Goal: Information Seeking & Learning: Compare options

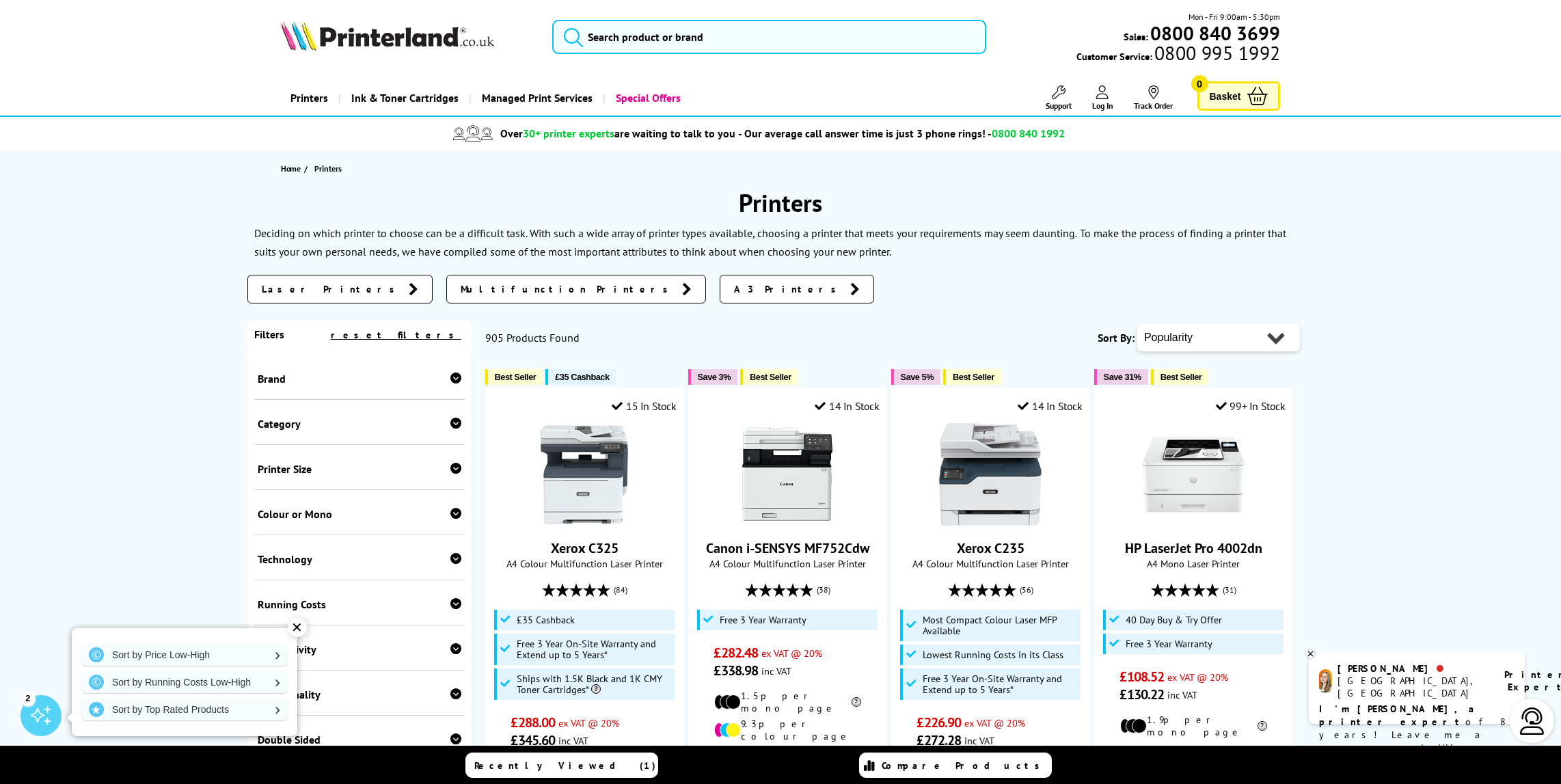
click at [447, 296] on link "Multifunction Printers" at bounding box center [576, 289] width 260 height 29
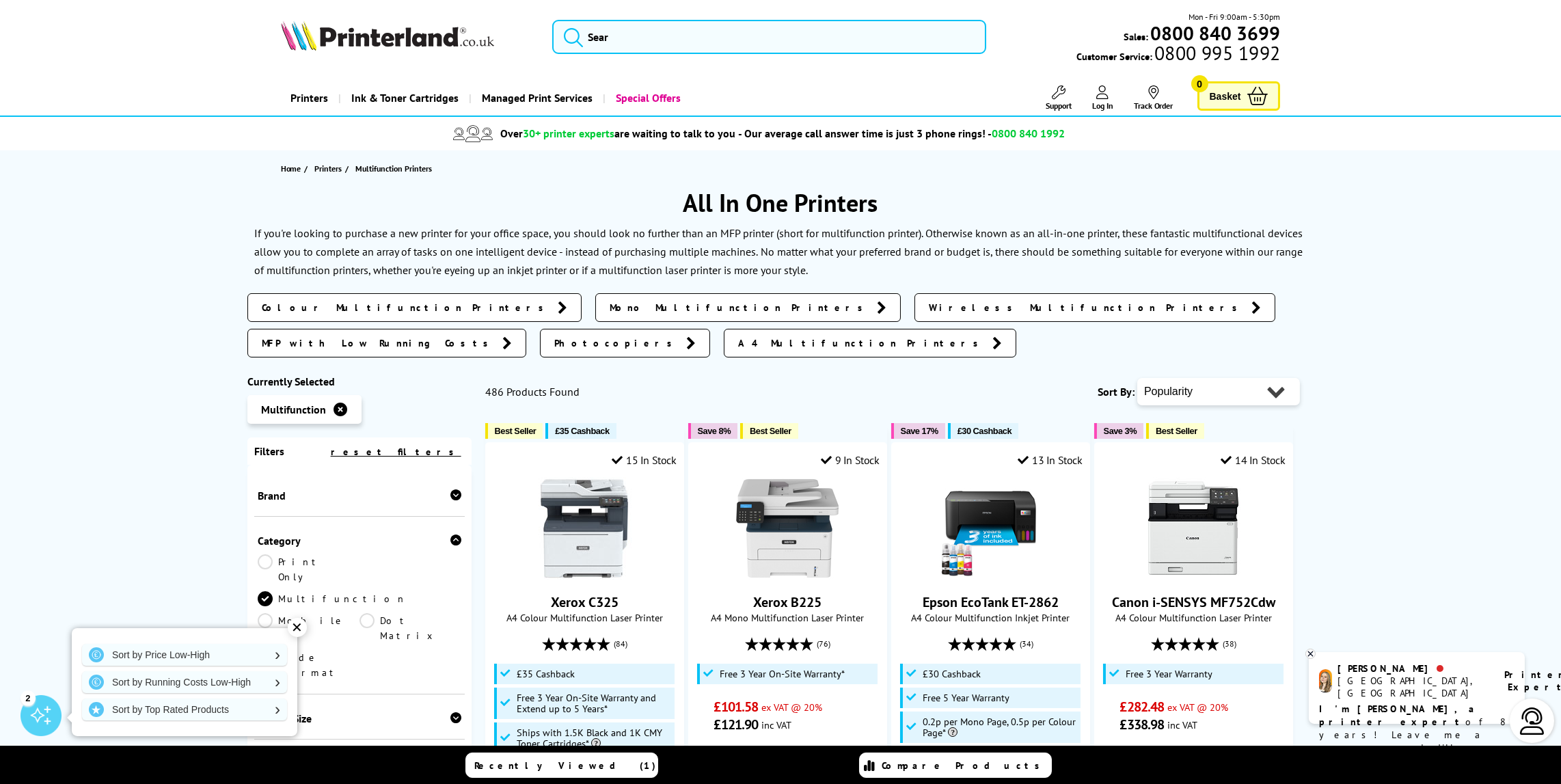
click at [496, 336] on span "MFP with Low Running Costs" at bounding box center [379, 342] width 234 height 14
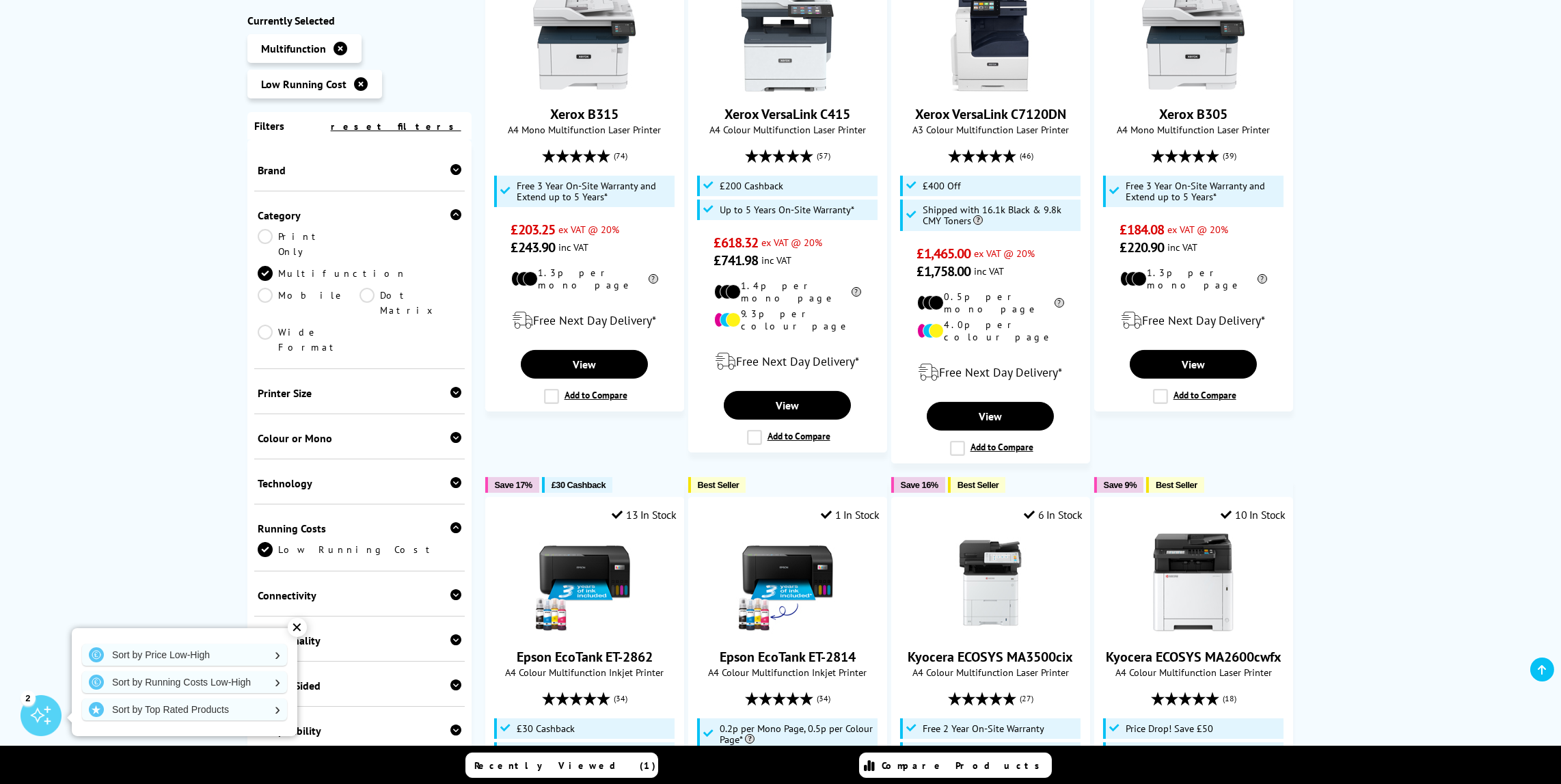
scroll to position [1298, 0]
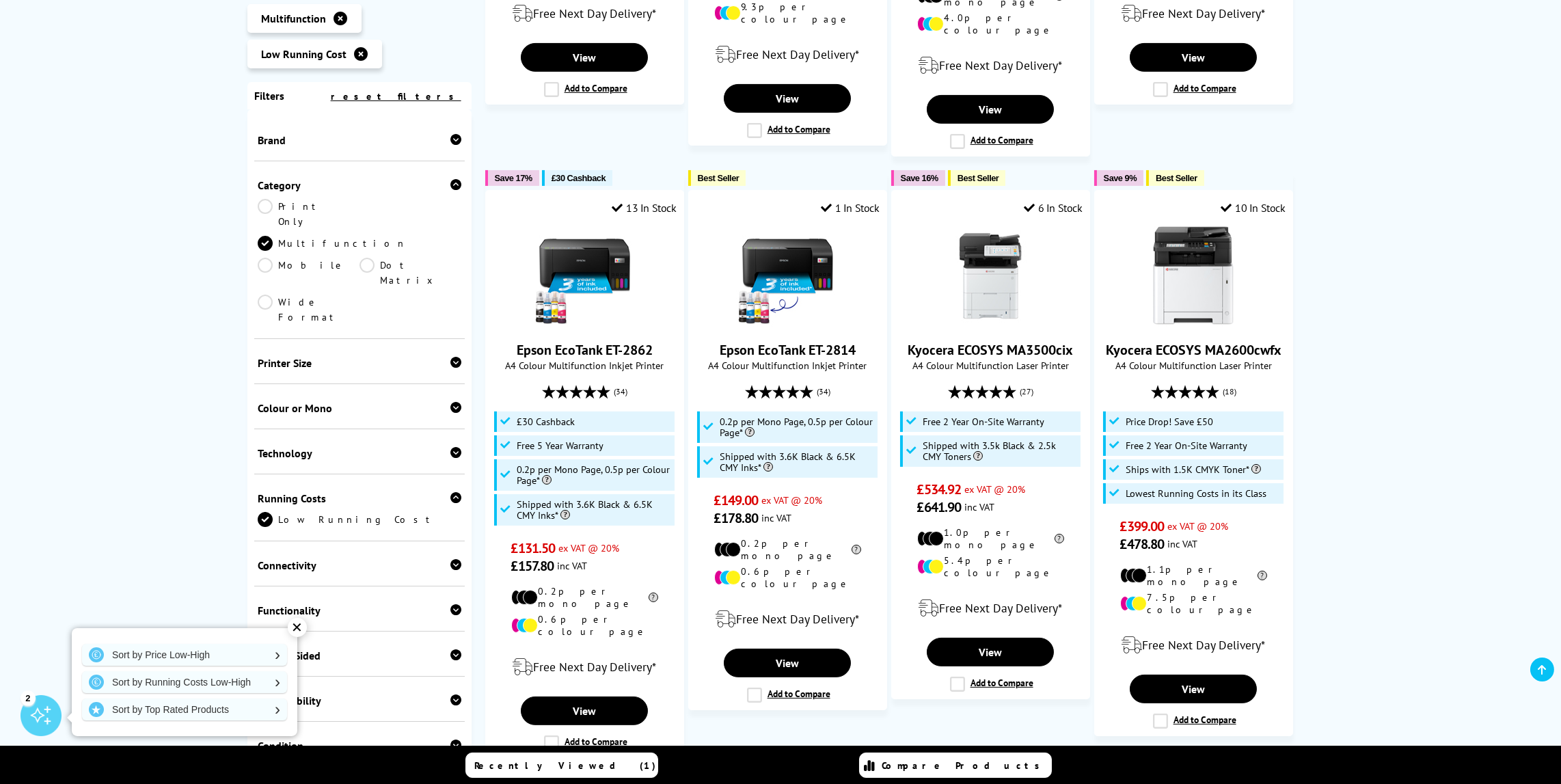
click at [453, 357] on icon at bounding box center [455, 362] width 11 height 11
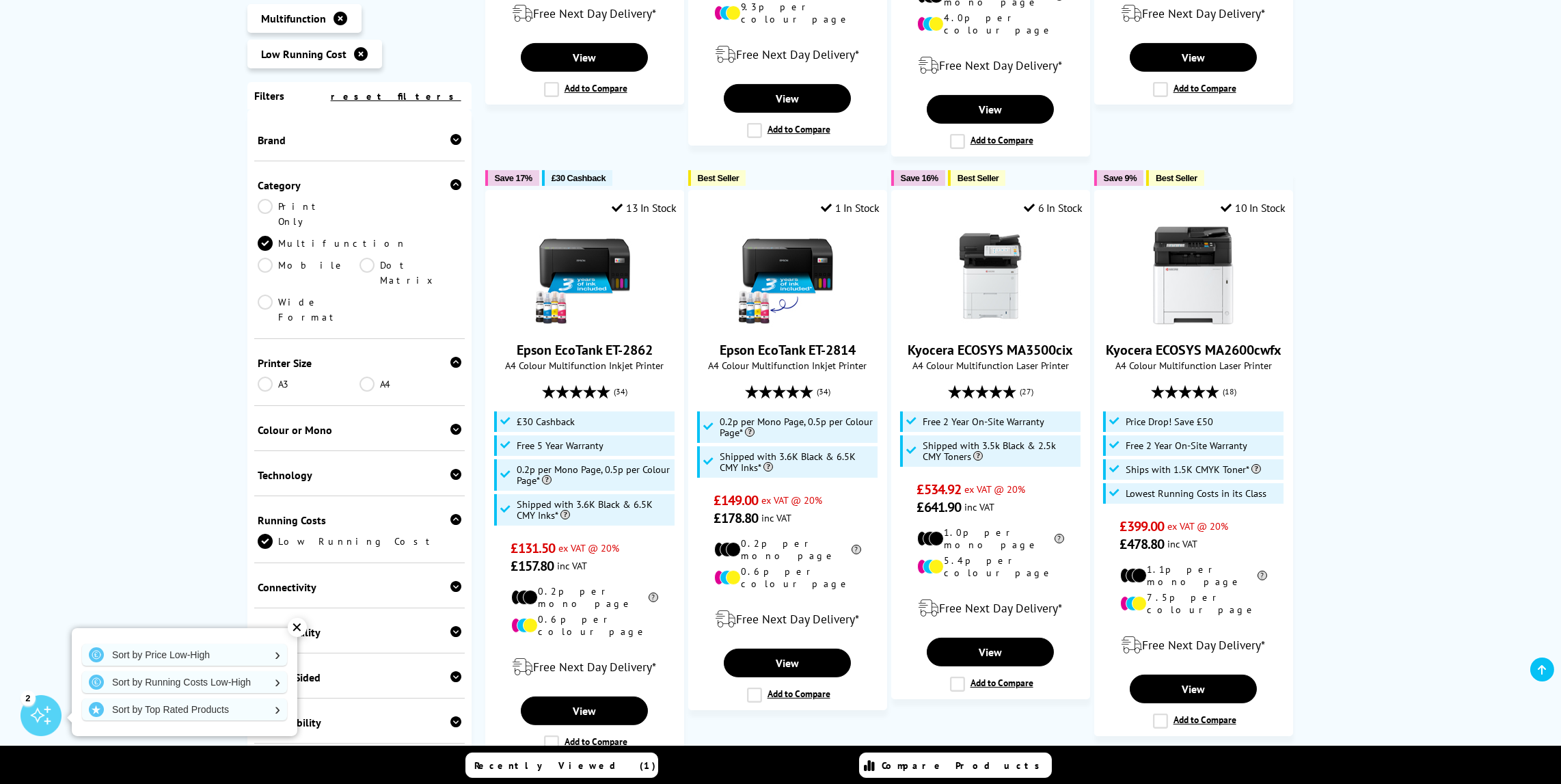
click at [454, 357] on icon at bounding box center [455, 362] width 11 height 11
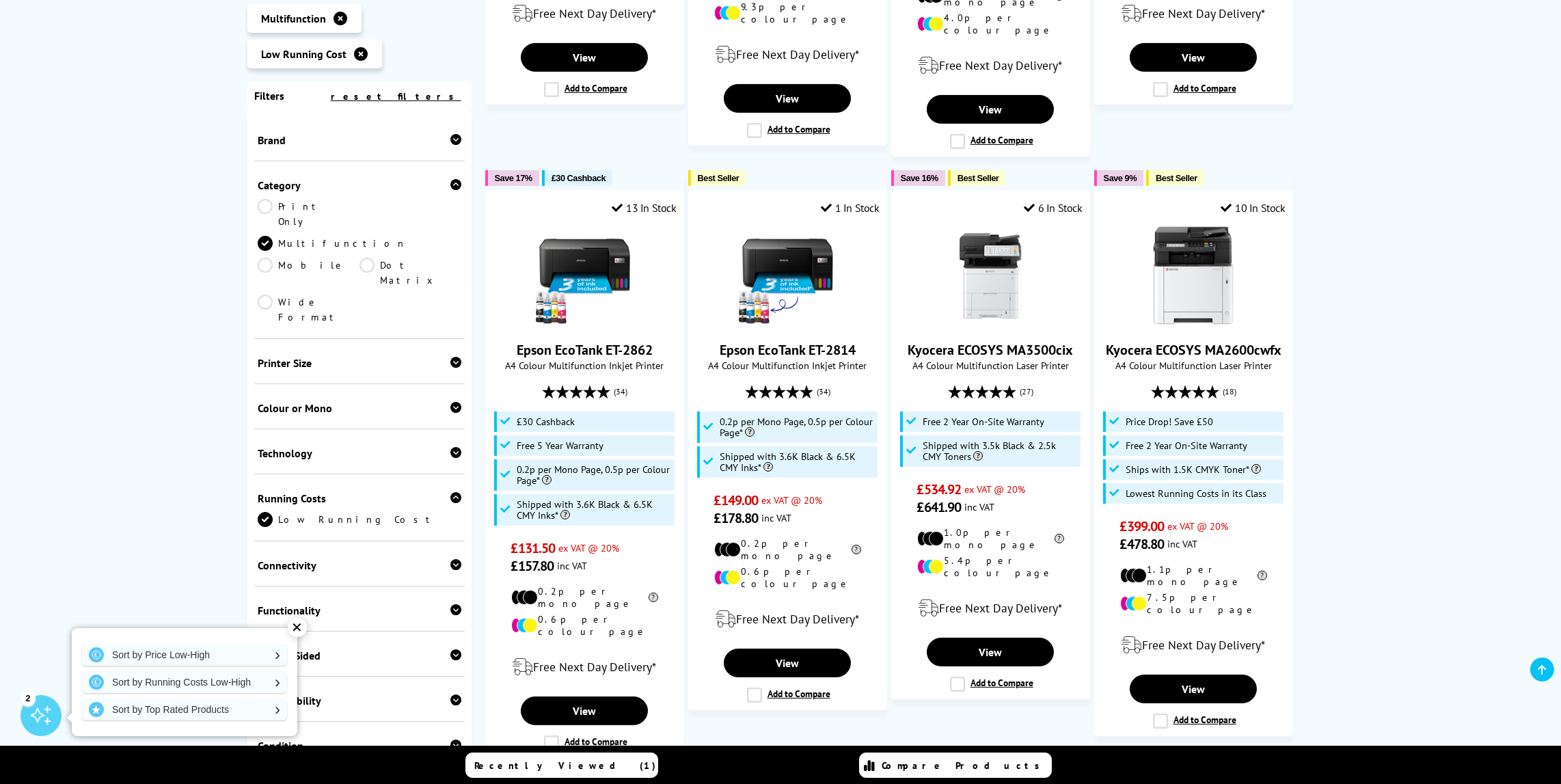
click at [450, 402] on icon at bounding box center [455, 407] width 11 height 11
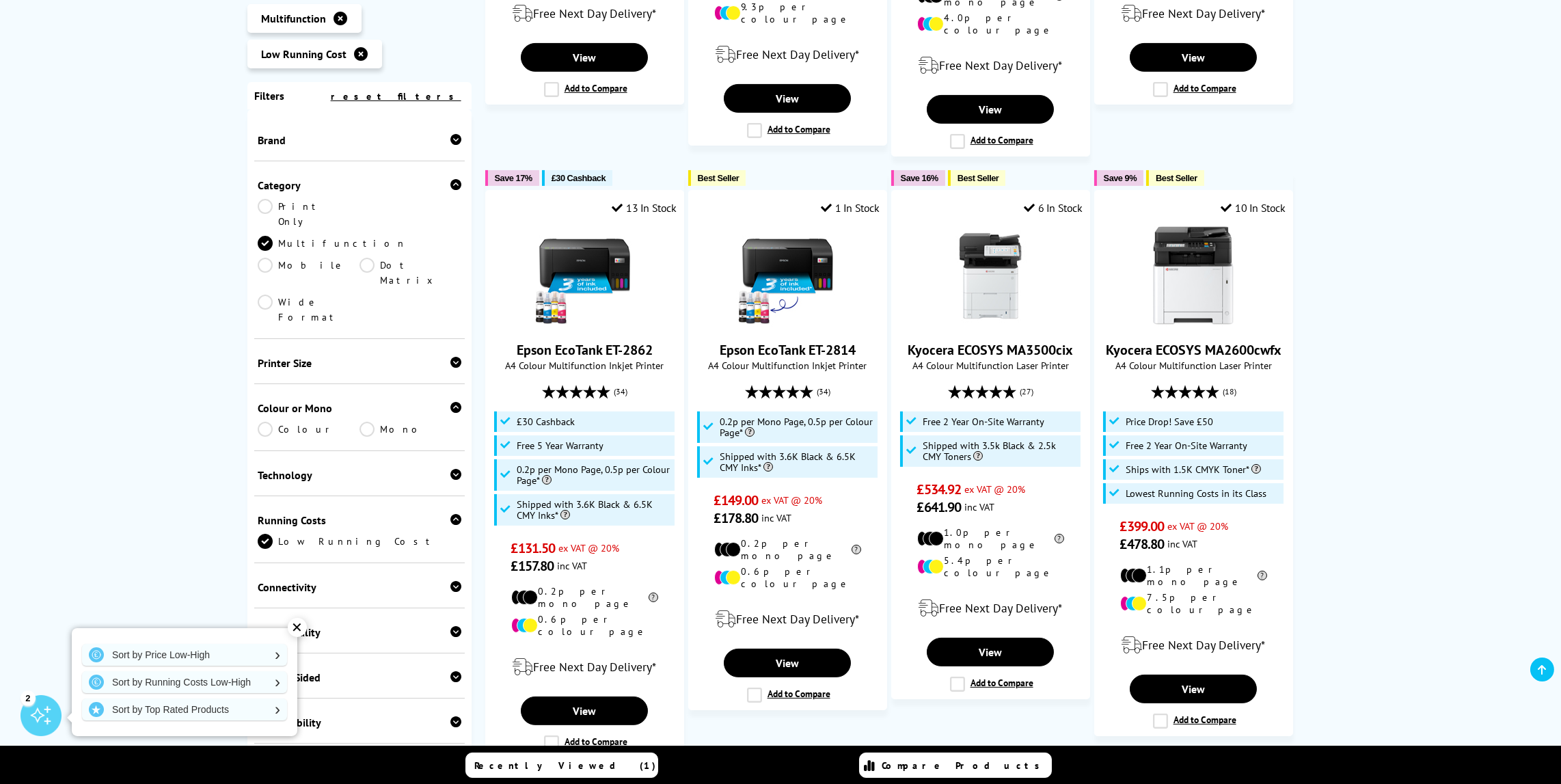
click at [272, 422] on link "Colour" at bounding box center [308, 429] width 102 height 15
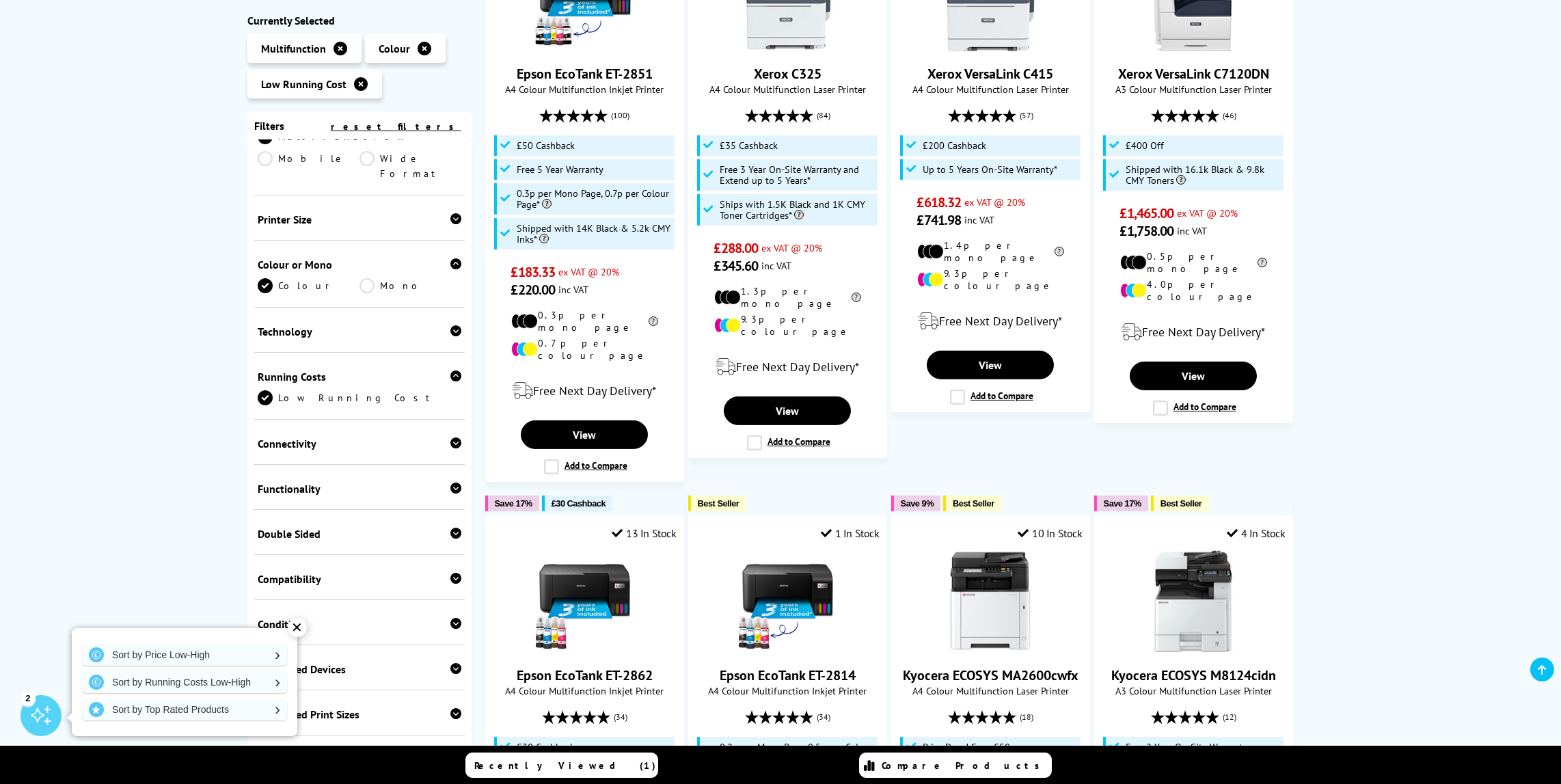
scroll to position [373, 0]
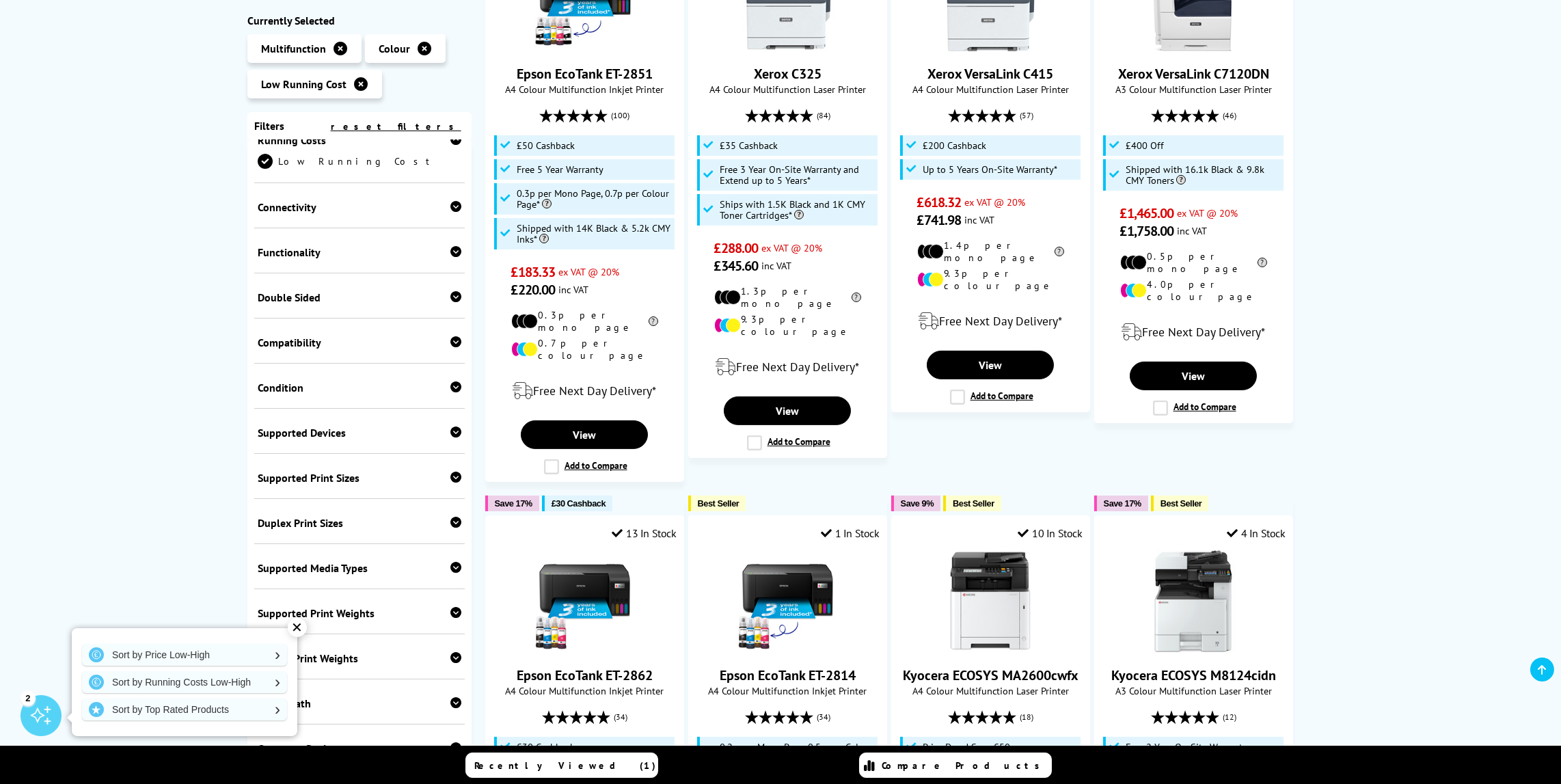
click at [452, 427] on icon at bounding box center [455, 432] width 11 height 11
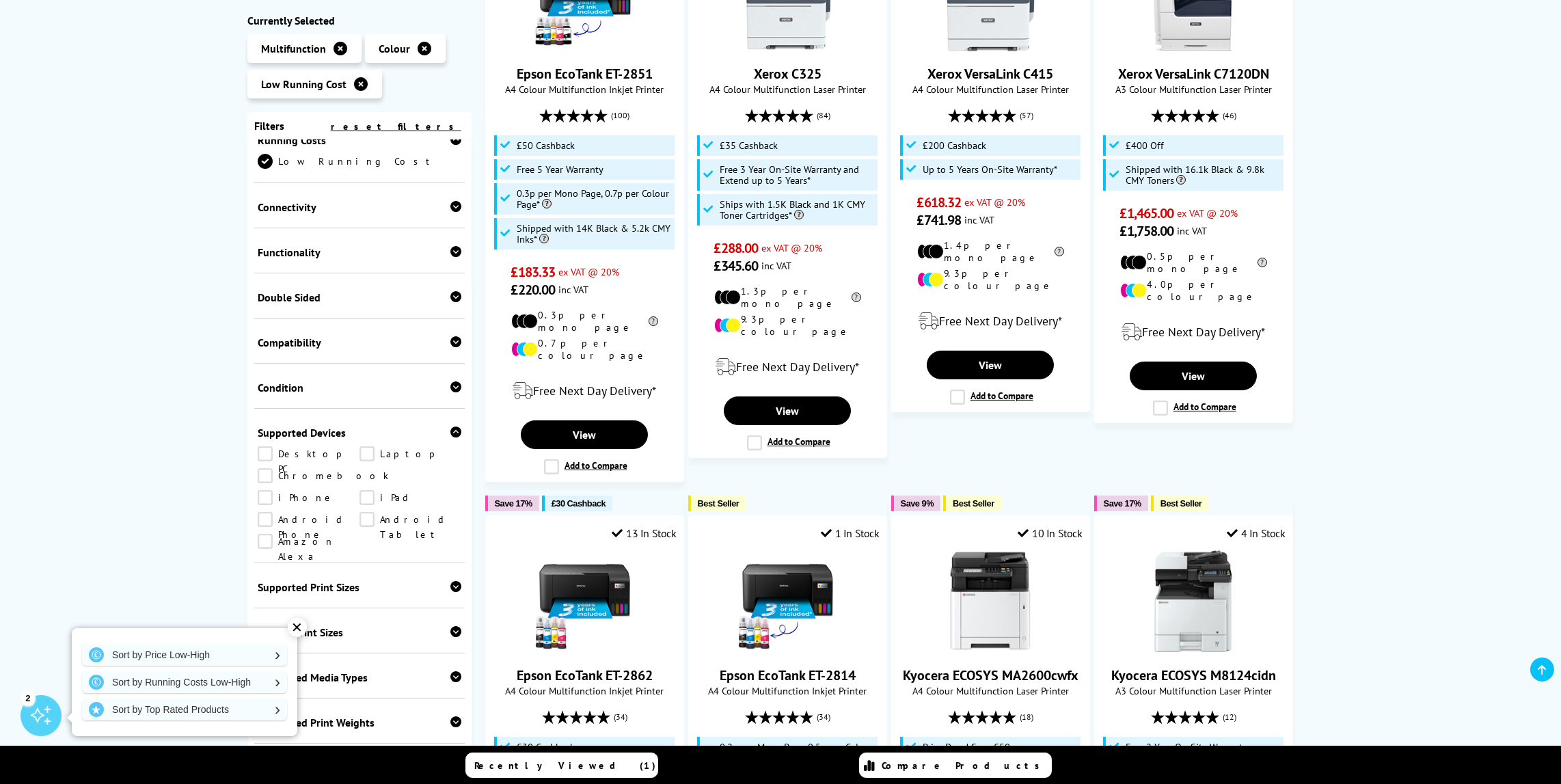
click at [452, 427] on icon at bounding box center [455, 432] width 11 height 11
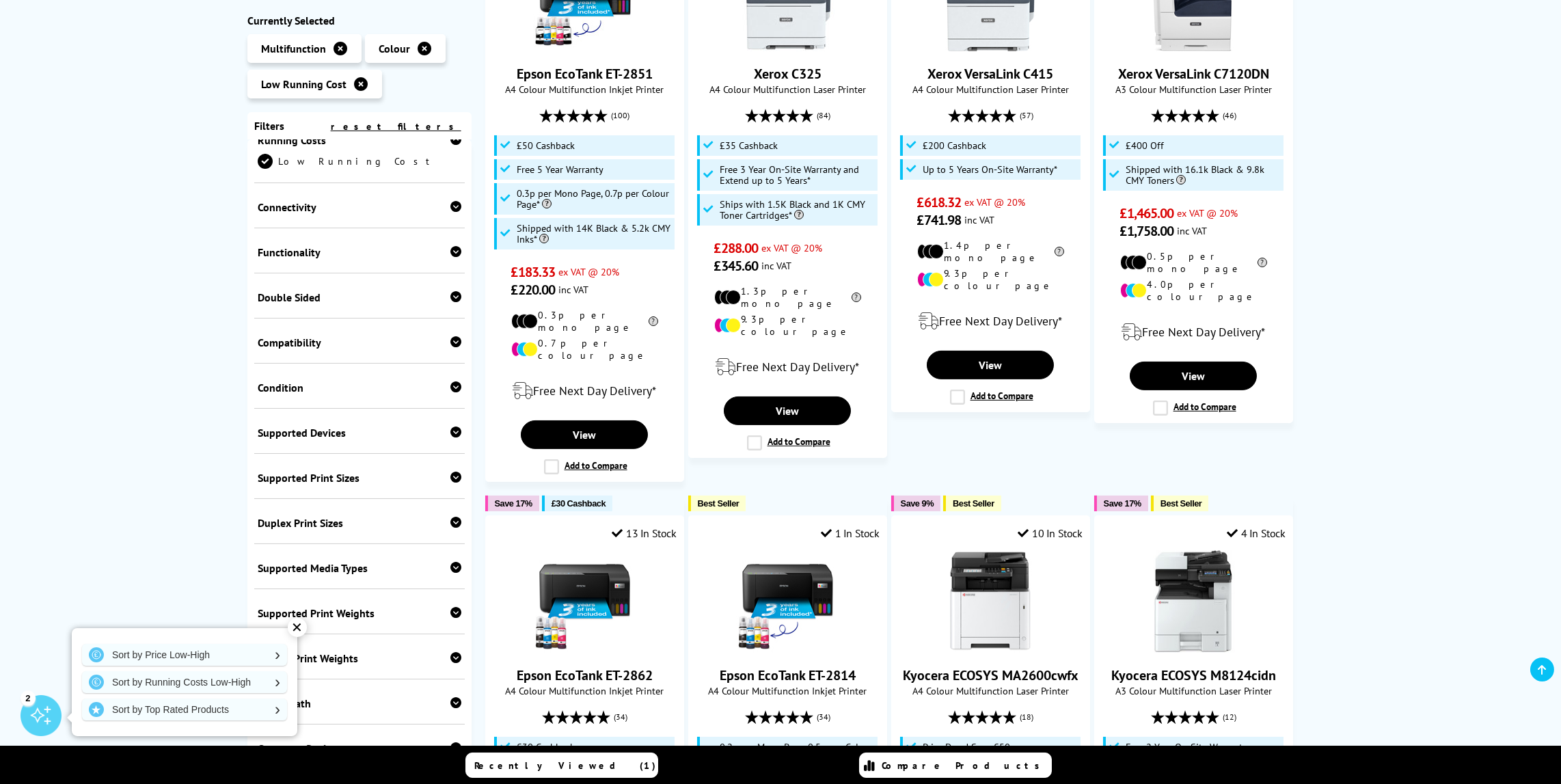
click at [452, 291] on icon at bounding box center [455, 296] width 11 height 11
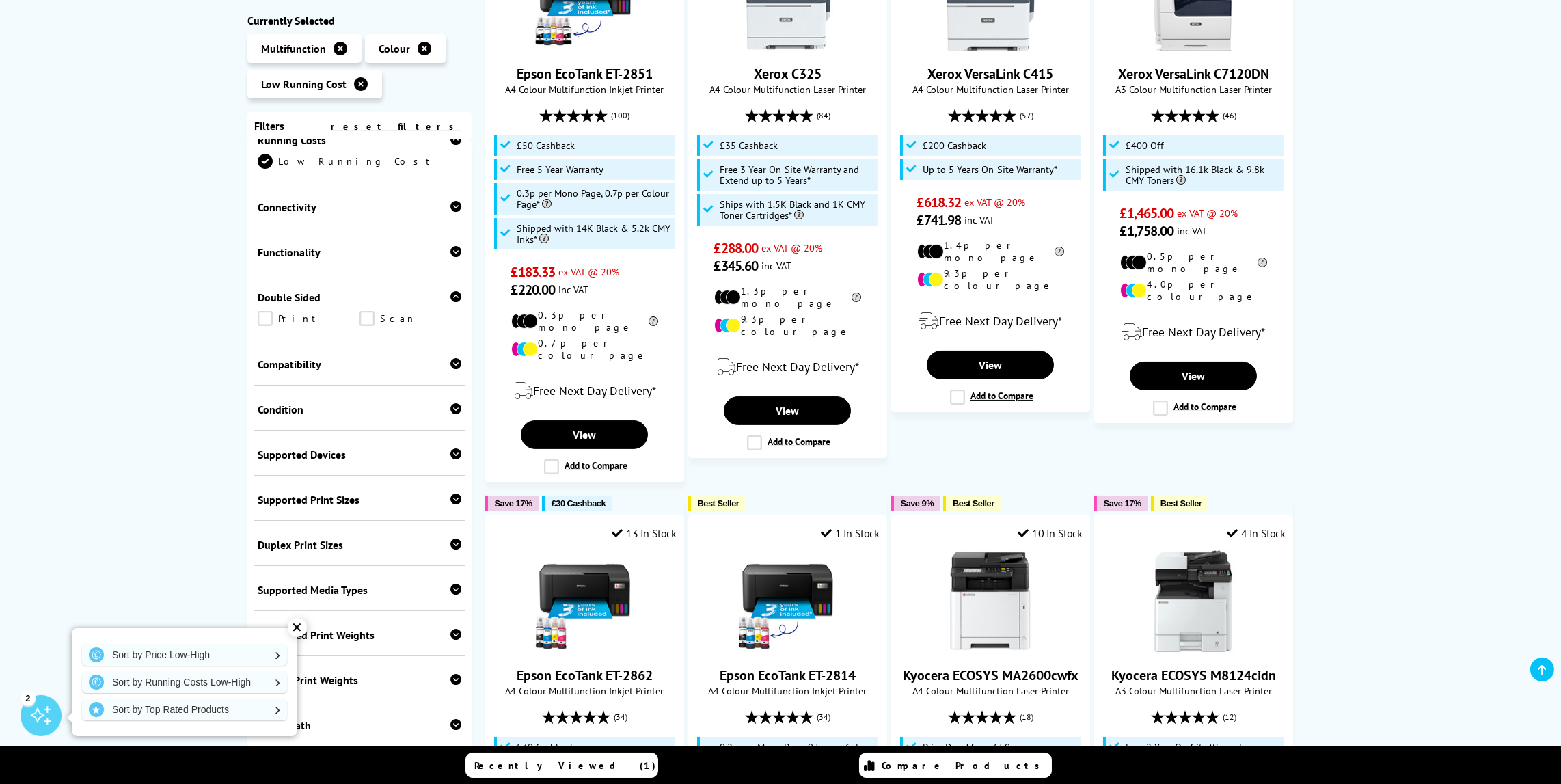
click at [265, 311] on link "Print" at bounding box center [308, 318] width 102 height 15
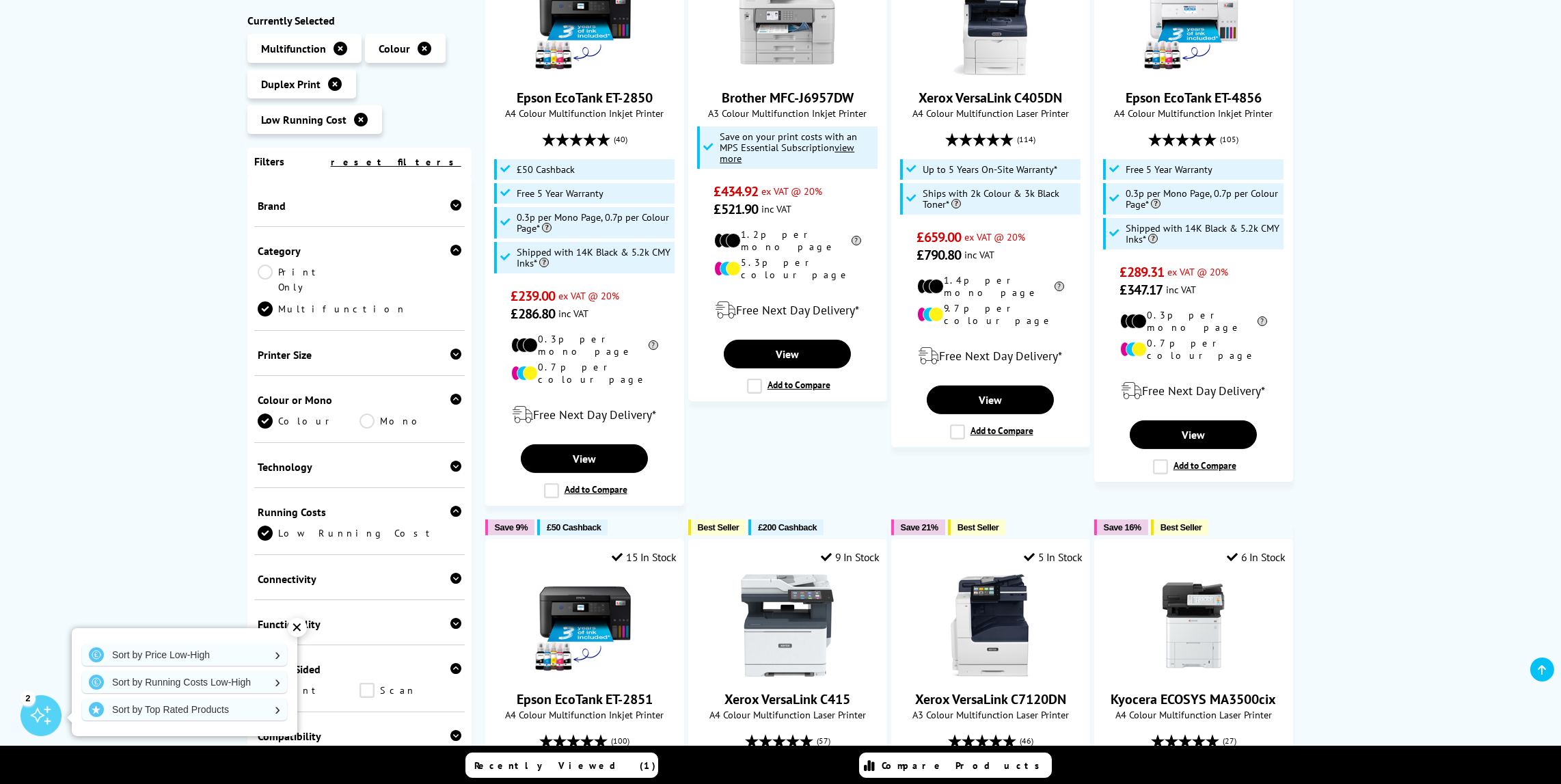
scroll to position [351, 0]
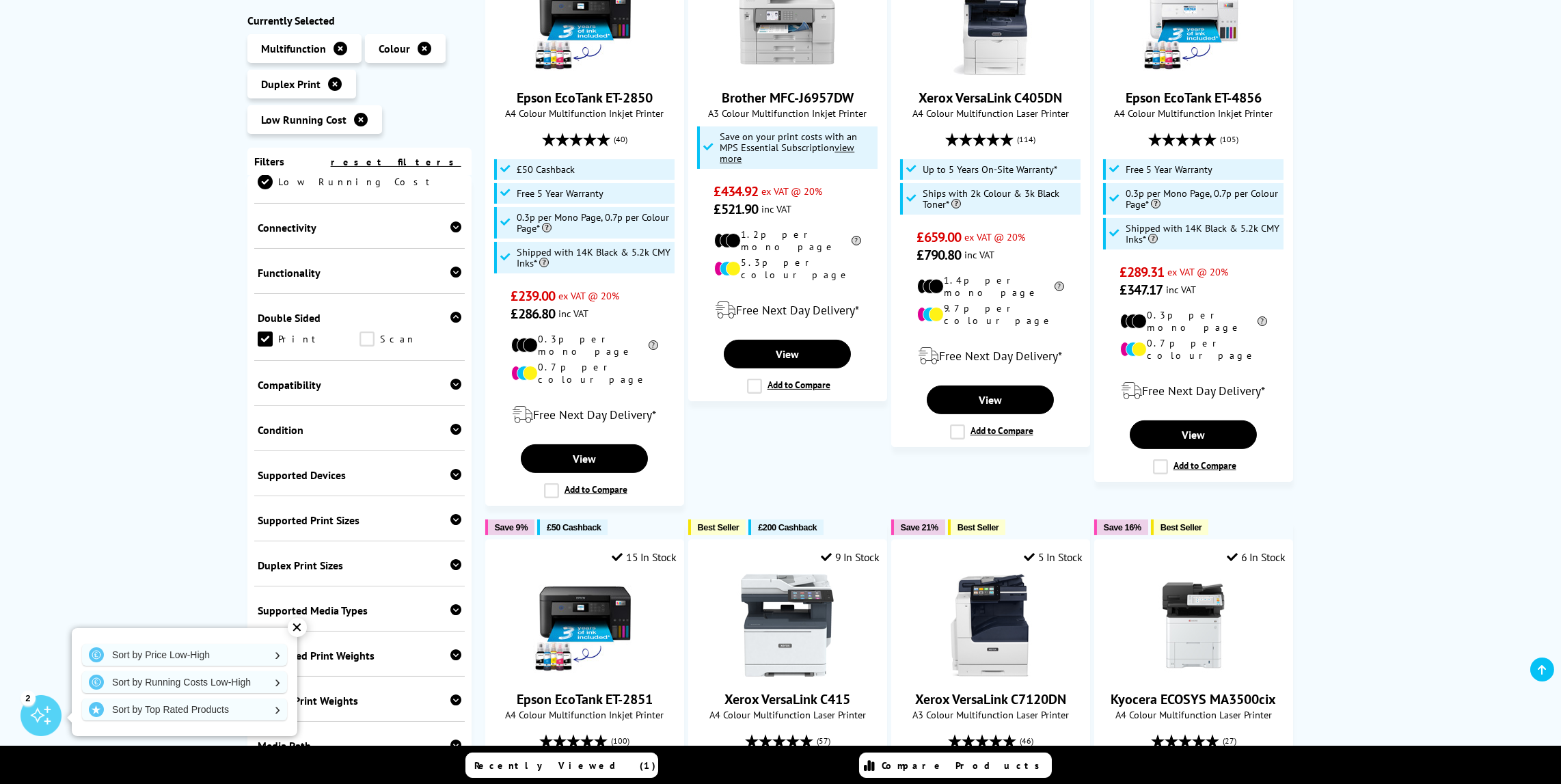
click at [367, 332] on link "Scan" at bounding box center [410, 339] width 102 height 15
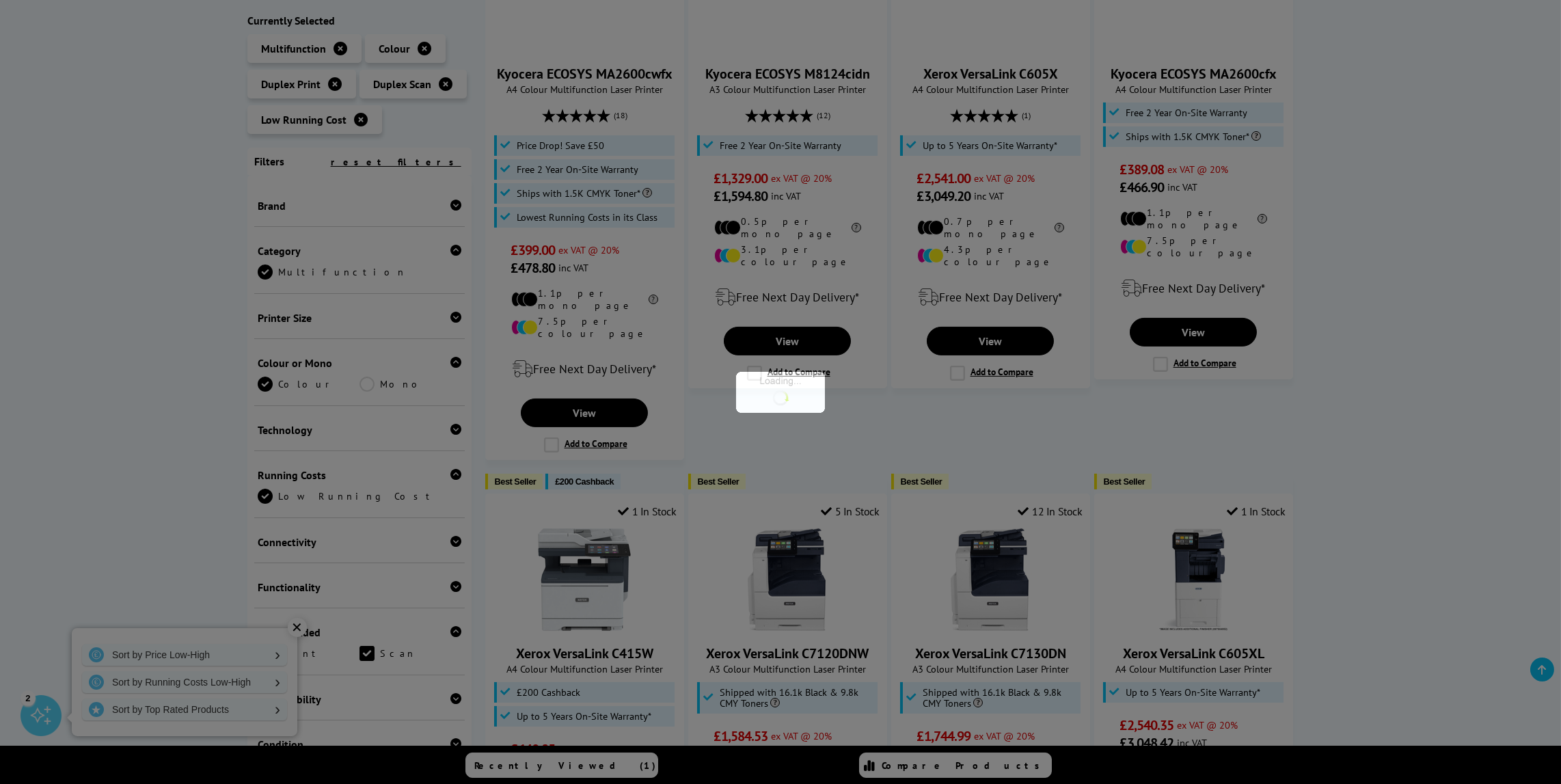
scroll to position [351, 0]
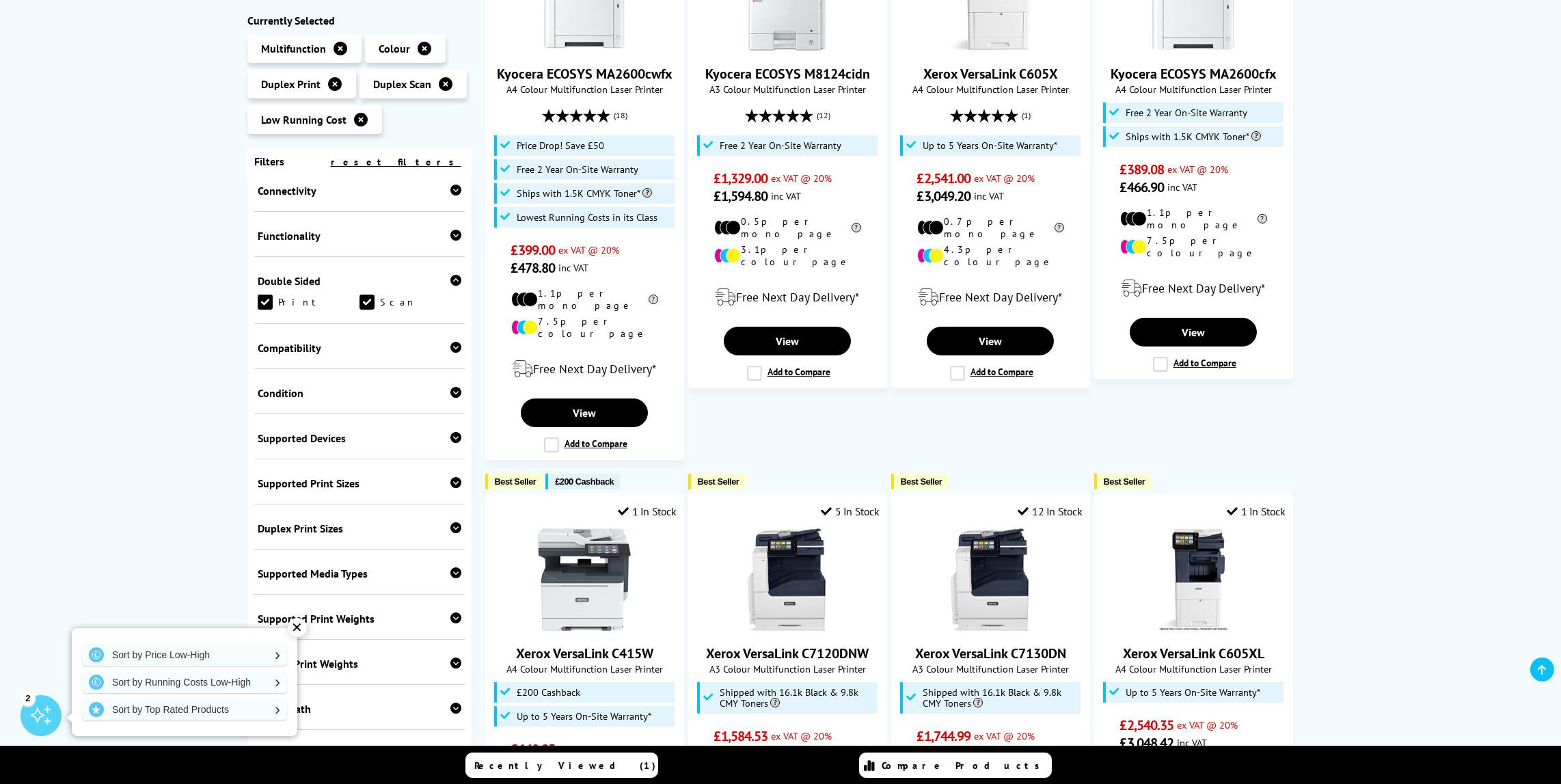
click at [452, 231] on icon at bounding box center [455, 235] width 11 height 11
click at [452, 235] on icon at bounding box center [455, 235] width 11 height 11
click at [263, 262] on link "Copy" at bounding box center [308, 257] width 102 height 15
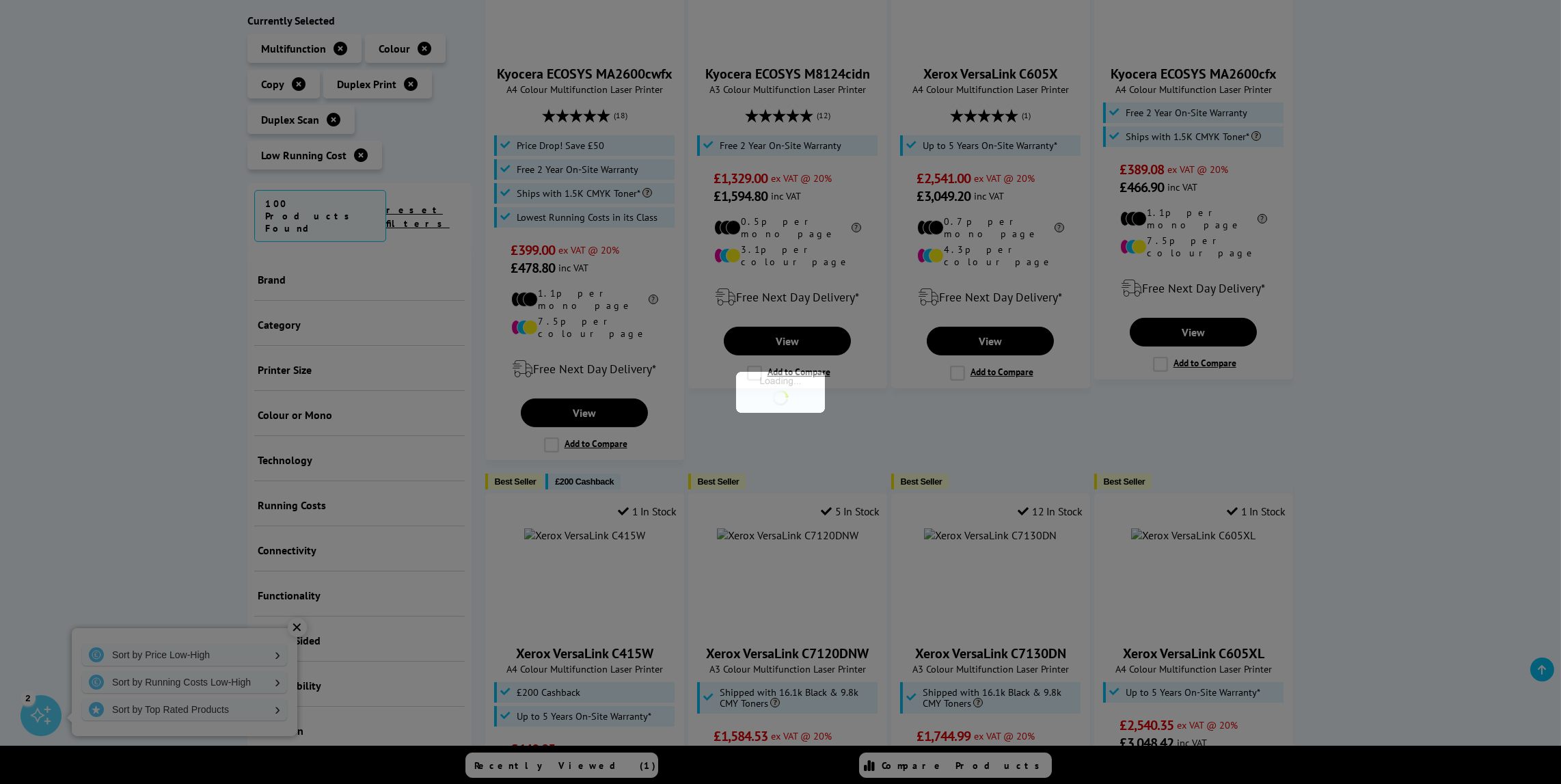
scroll to position [351, 0]
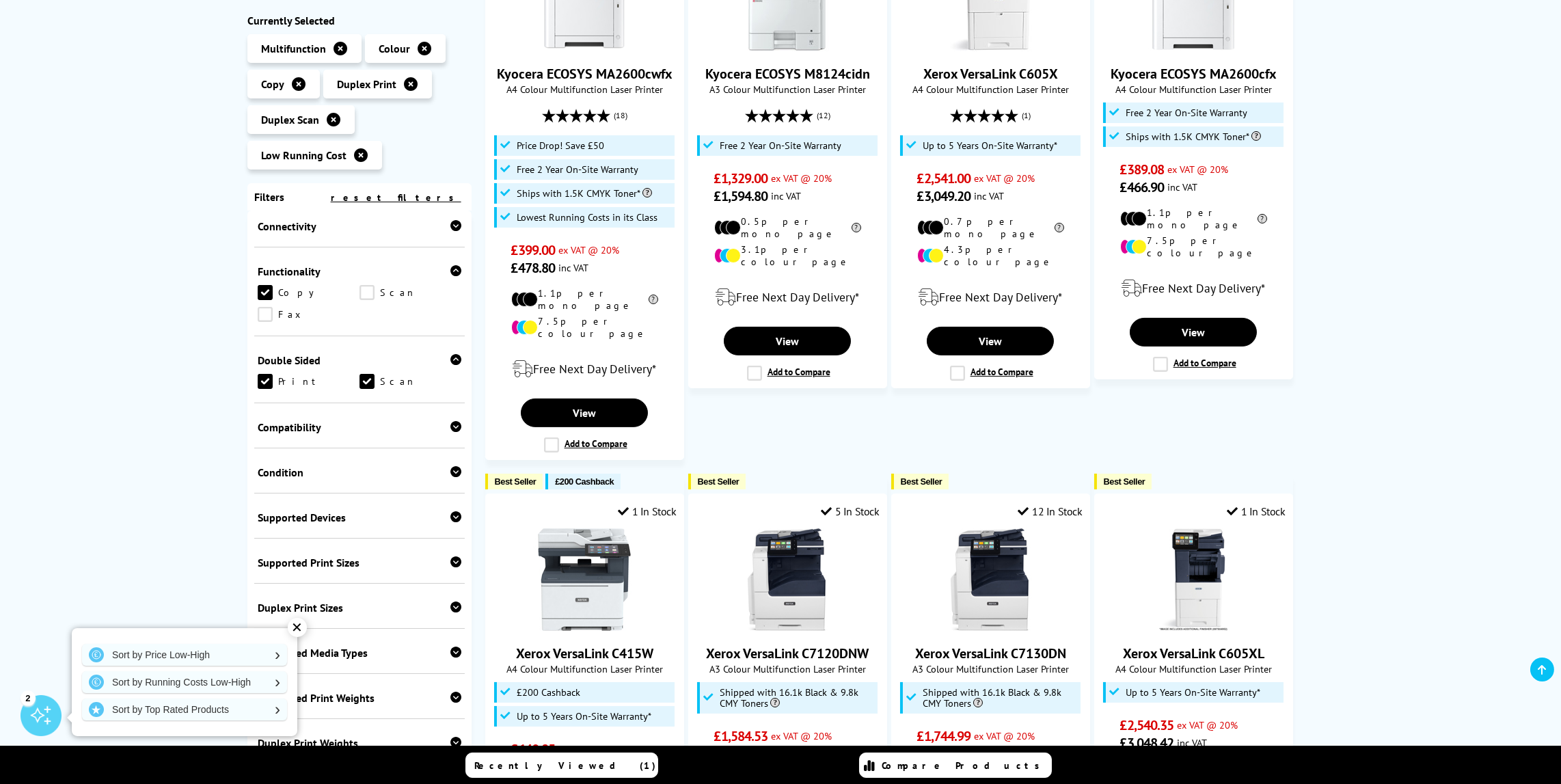
click at [362, 295] on link "Scan" at bounding box center [410, 292] width 102 height 15
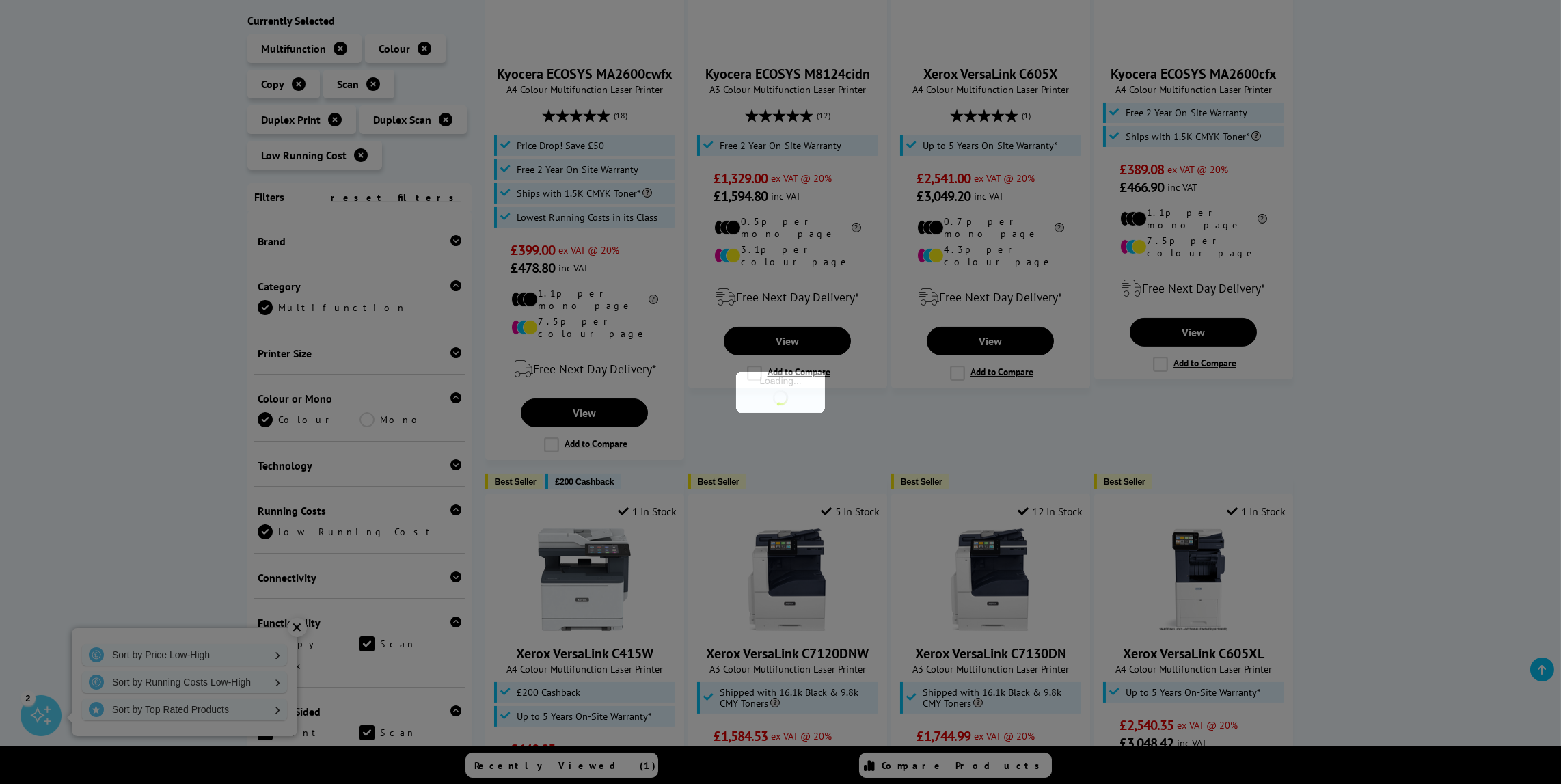
scroll to position [351, 0]
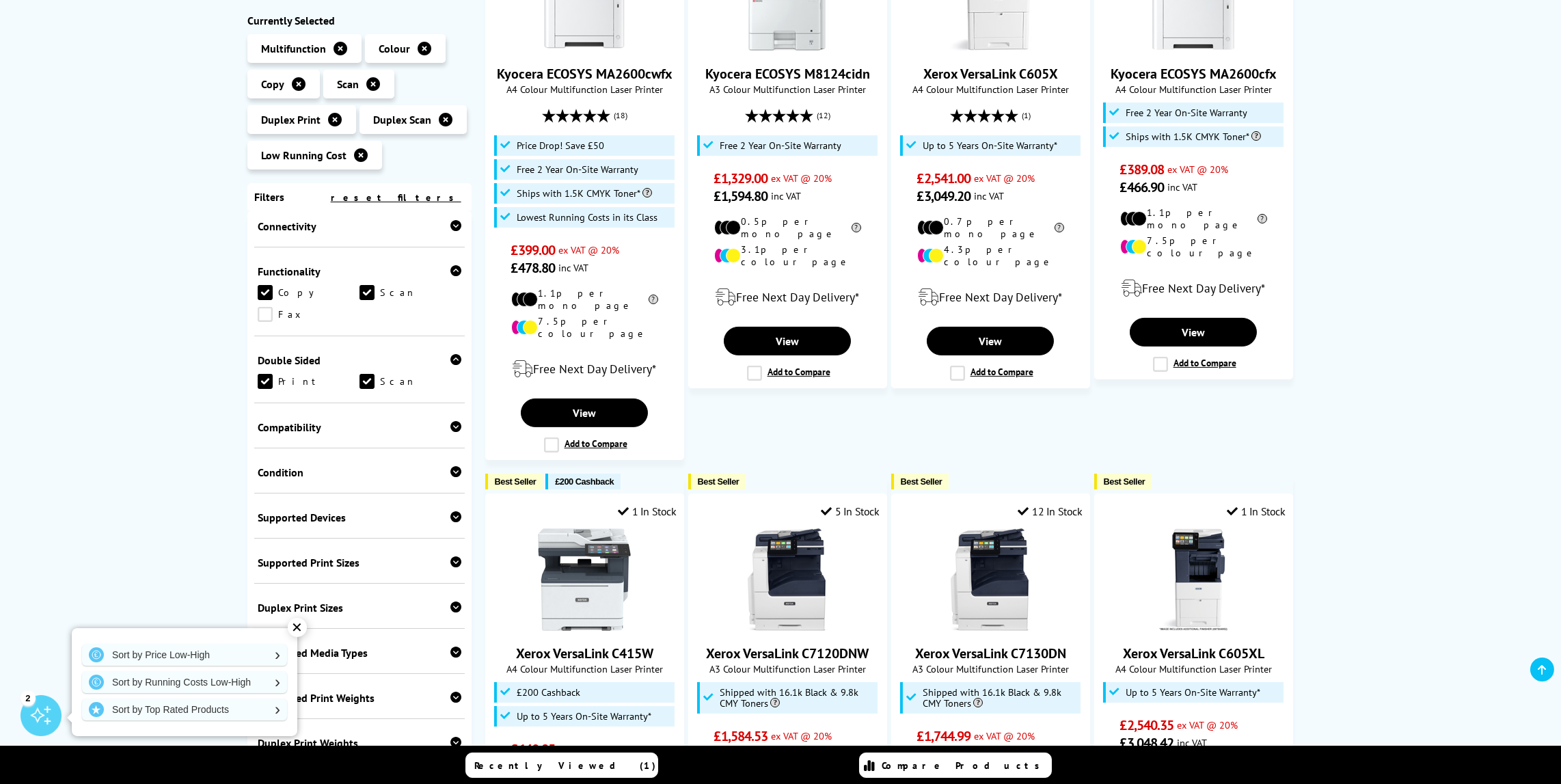
click at [453, 225] on icon at bounding box center [455, 225] width 11 height 11
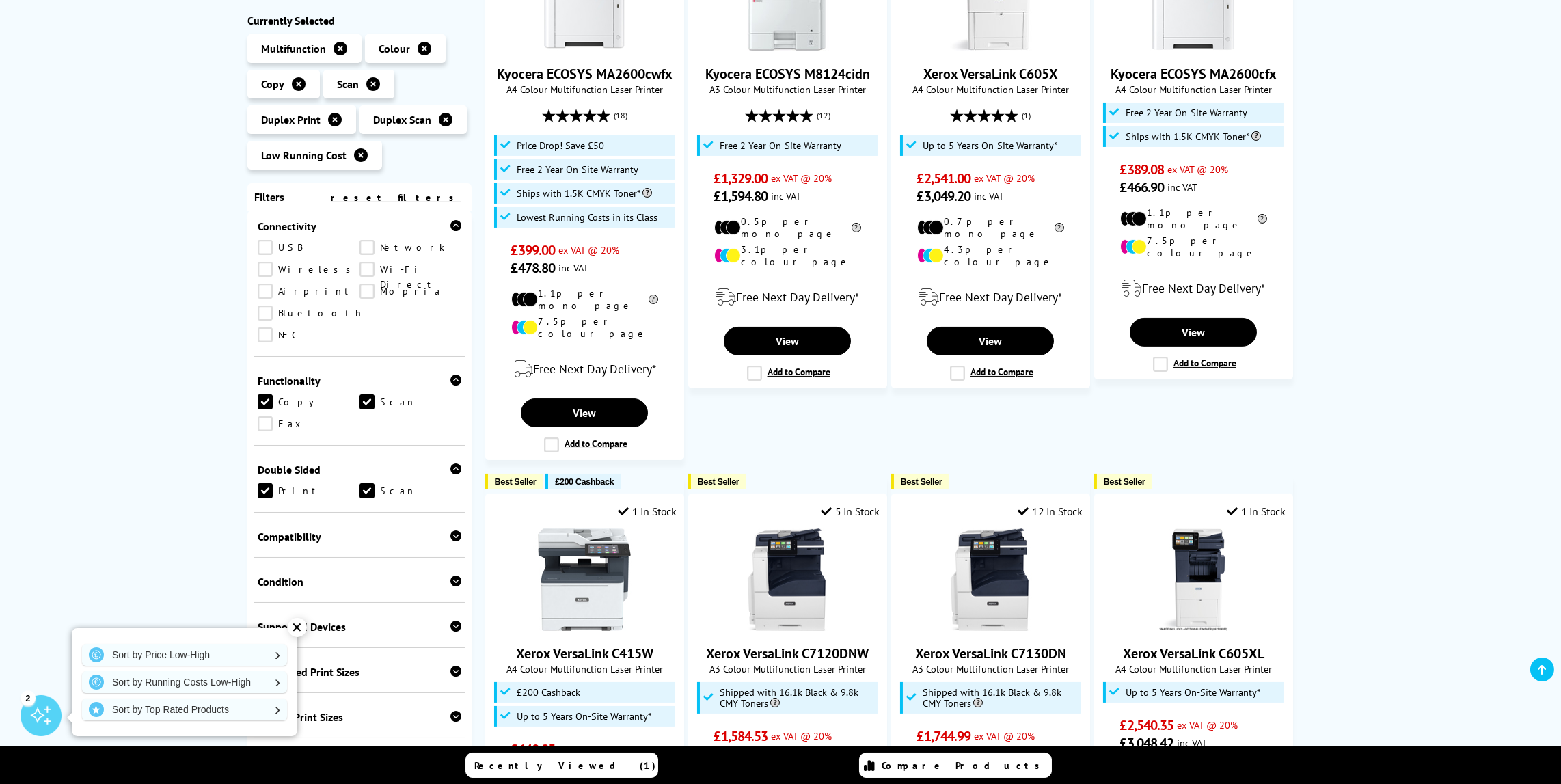
click at [453, 226] on icon at bounding box center [455, 225] width 11 height 11
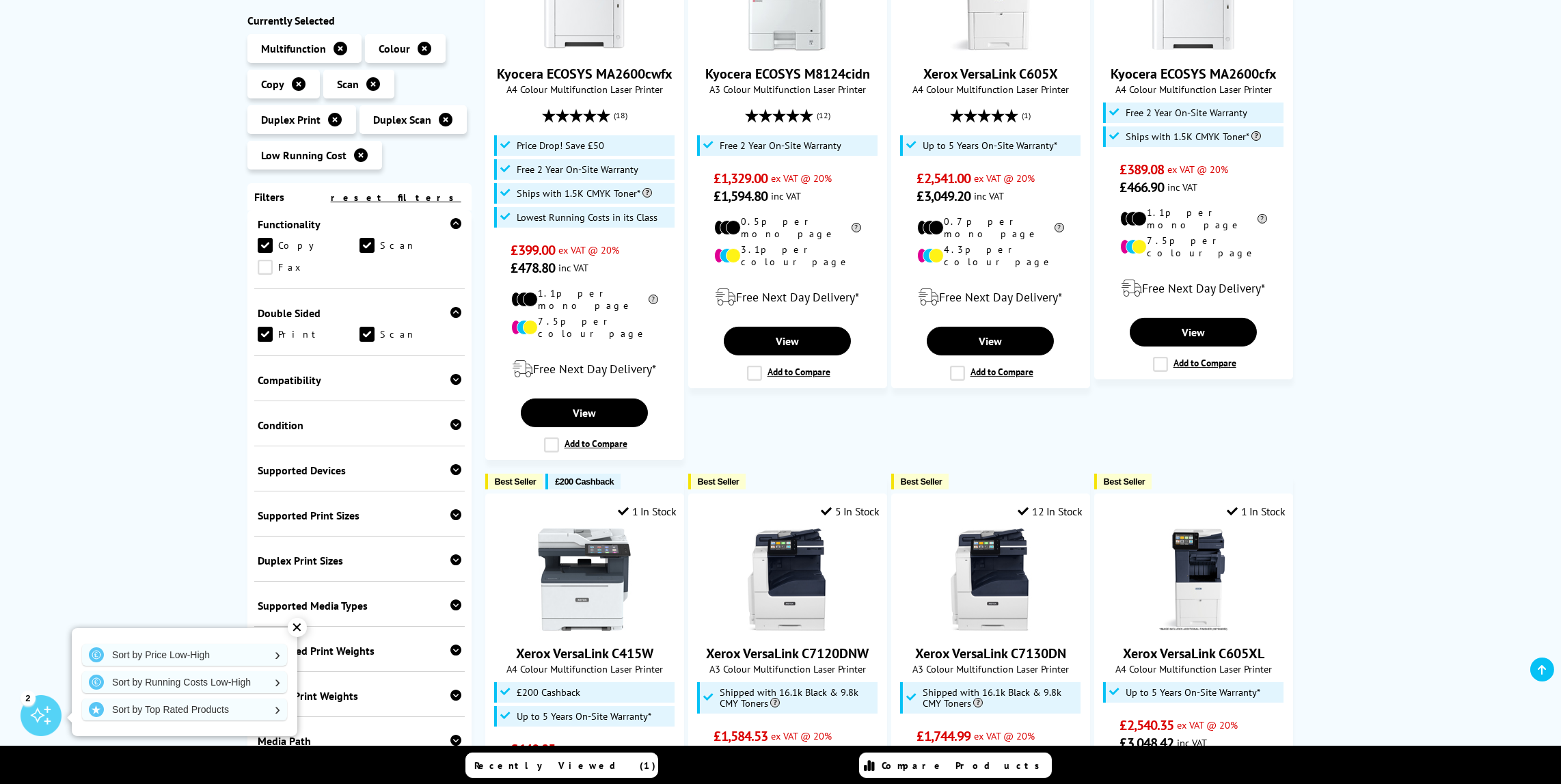
scroll to position [417, 0]
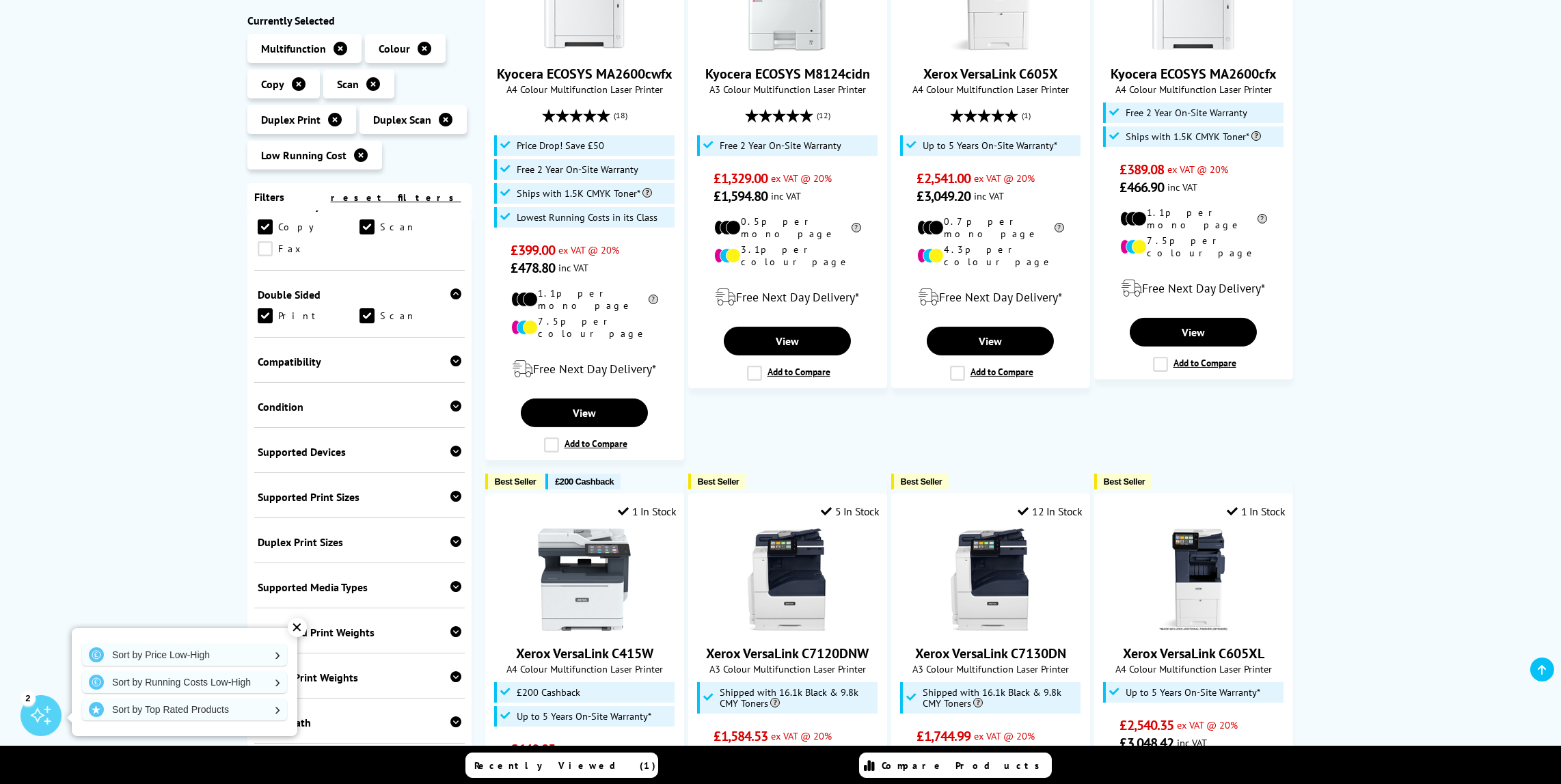
click at [453, 584] on icon at bounding box center [455, 586] width 11 height 11
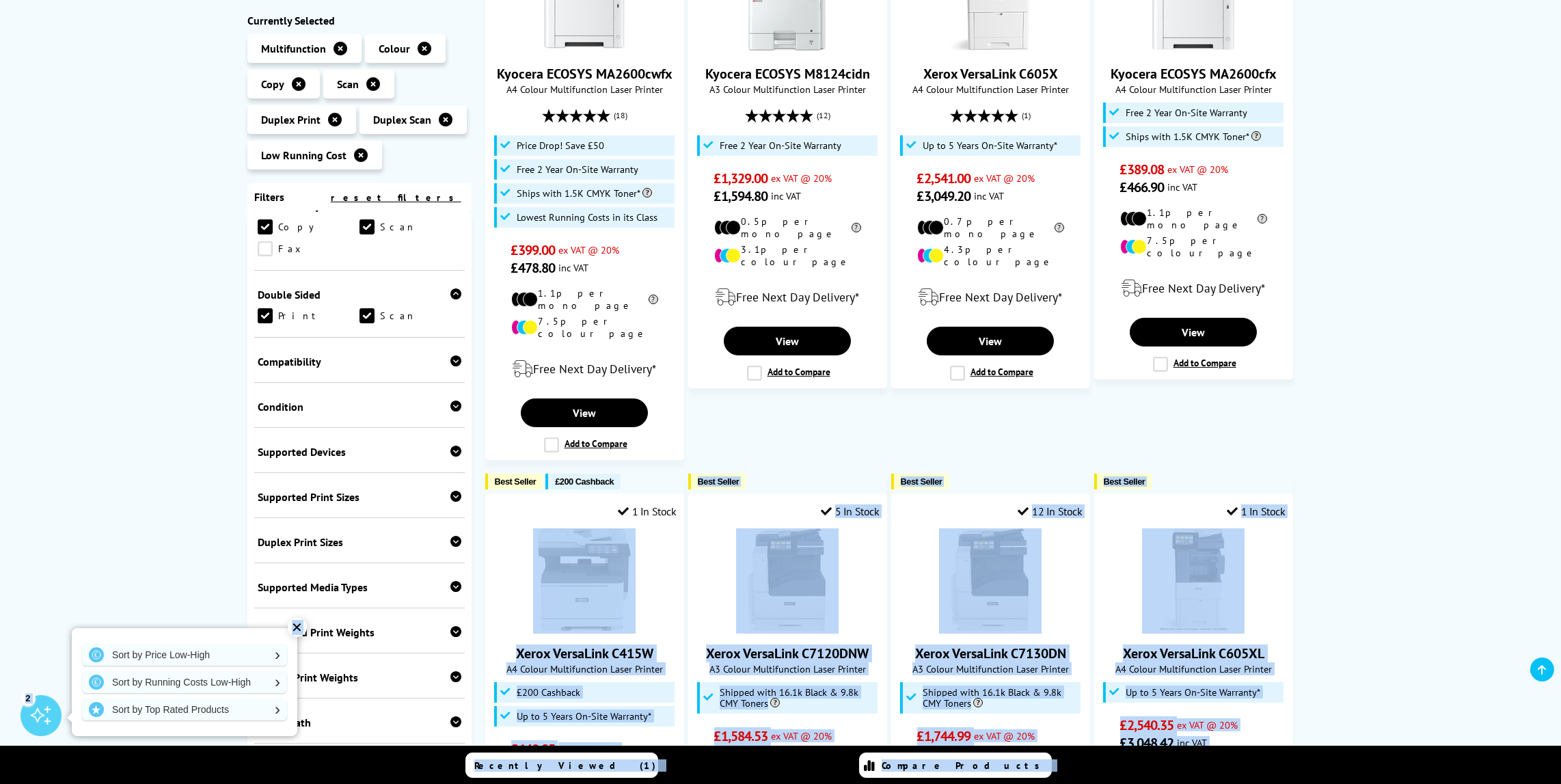
drag, startPoint x: 252, startPoint y: 637, endPoint x: 137, endPoint y: 578, distance: 129.3
click at [137, 578] on body "Call us Free on 0800 840 3699 Mon-Fri 9:00 - 17:30 Mon - Fri 9:00am - 5:30pm Sa…" at bounding box center [780, 444] width 1561 height 2803
click at [293, 626] on div "✕" at bounding box center [297, 627] width 19 height 19
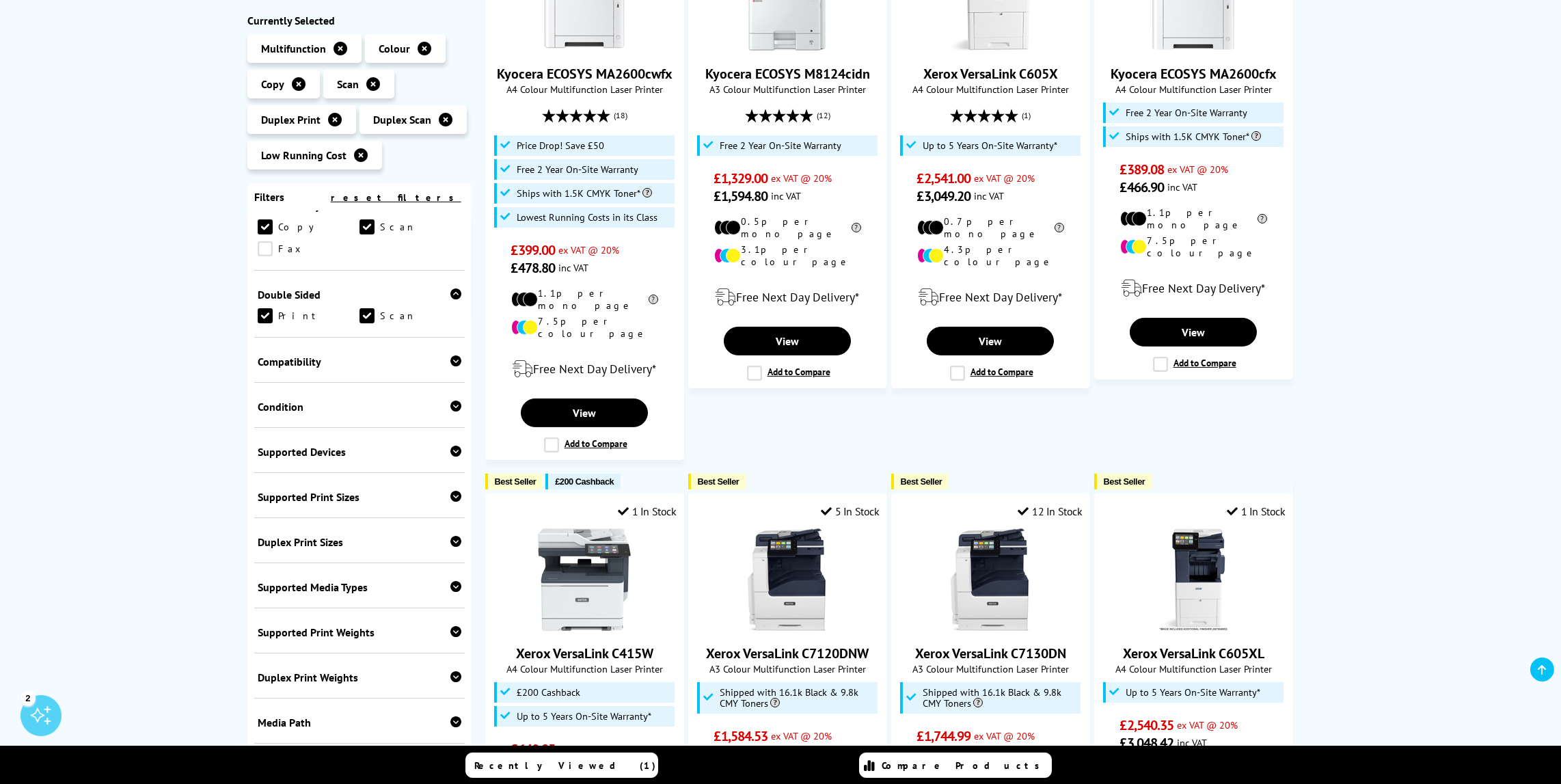
click at [392, 626] on div "Supported Print Weights" at bounding box center [359, 632] width 203 height 14
click at [455, 631] on icon at bounding box center [455, 631] width 11 height 11
click at [455, 722] on icon at bounding box center [455, 721] width 11 height 11
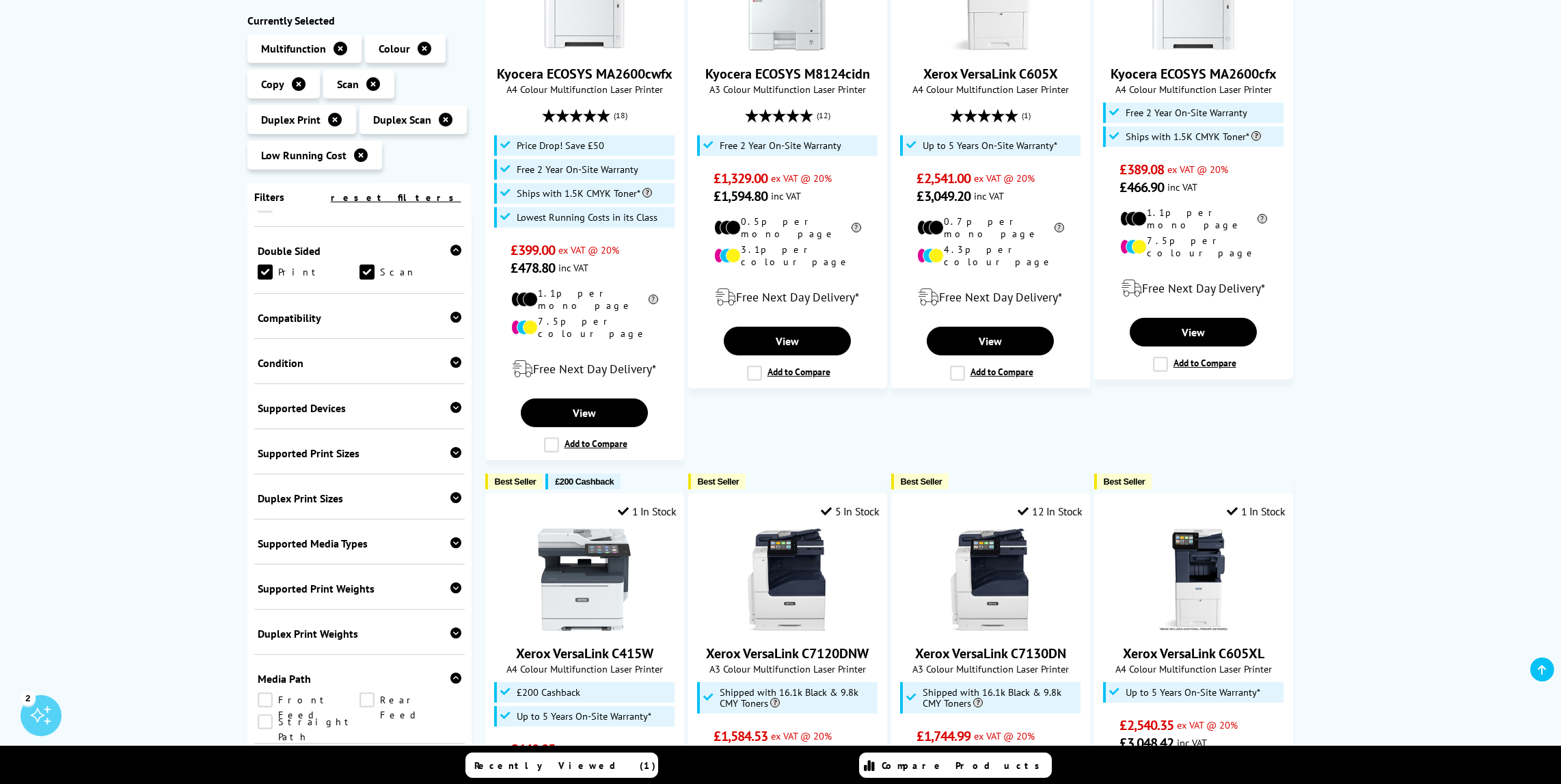
click at [262, 722] on link "Straight Path" at bounding box center [308, 721] width 102 height 15
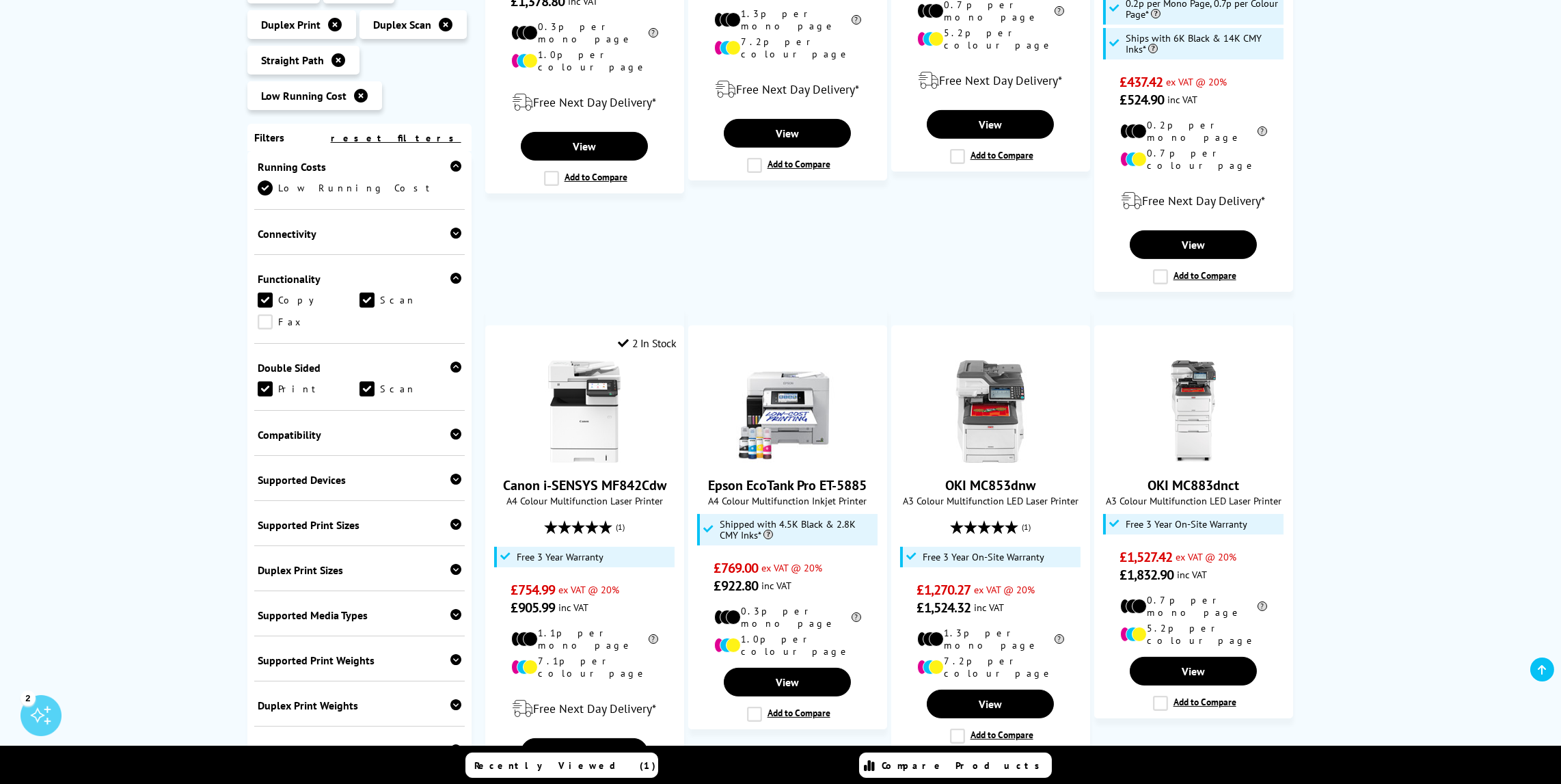
scroll to position [1640, 0]
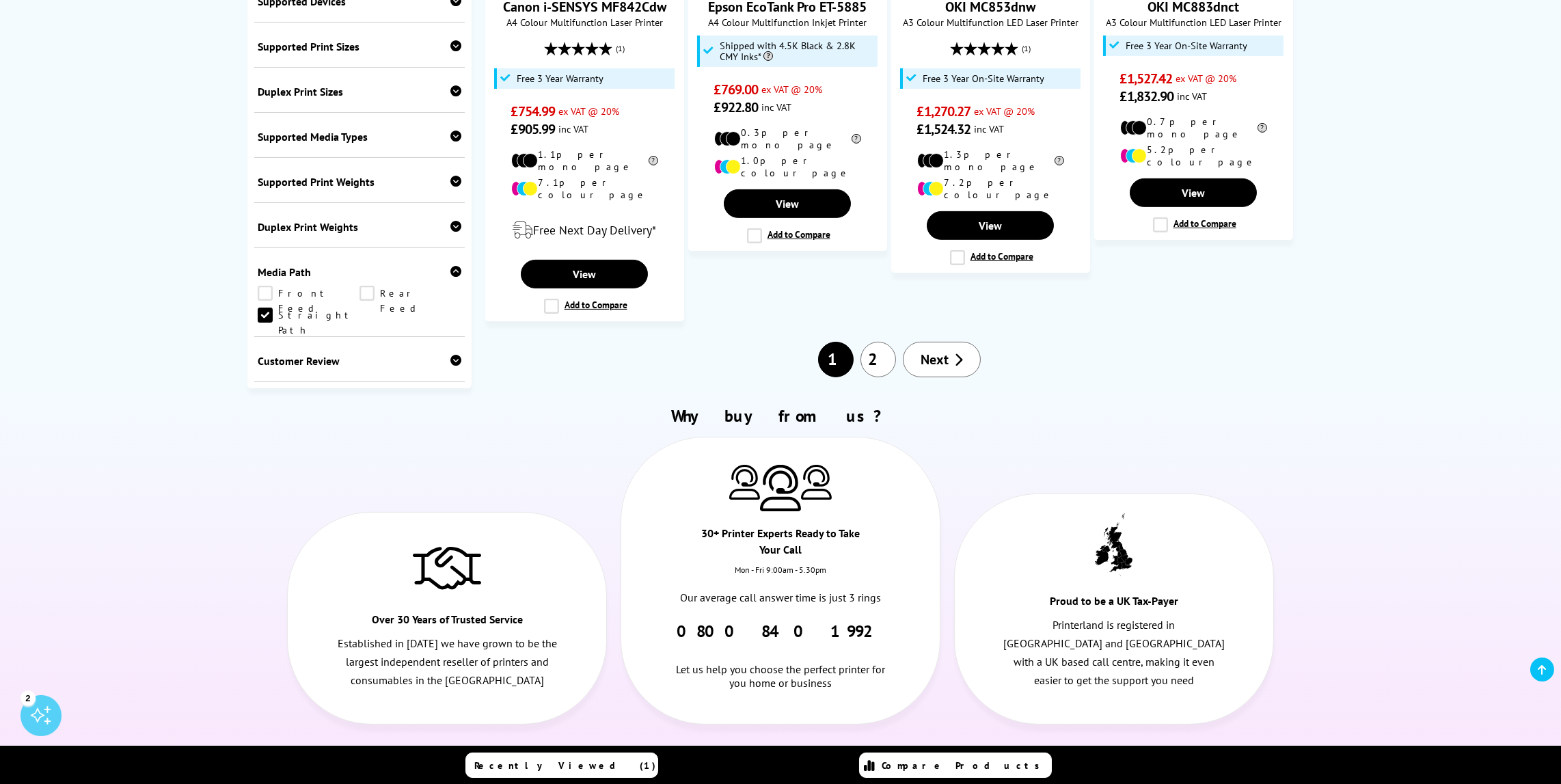
click at [265, 307] on link "Straight Path" at bounding box center [308, 315] width 102 height 15
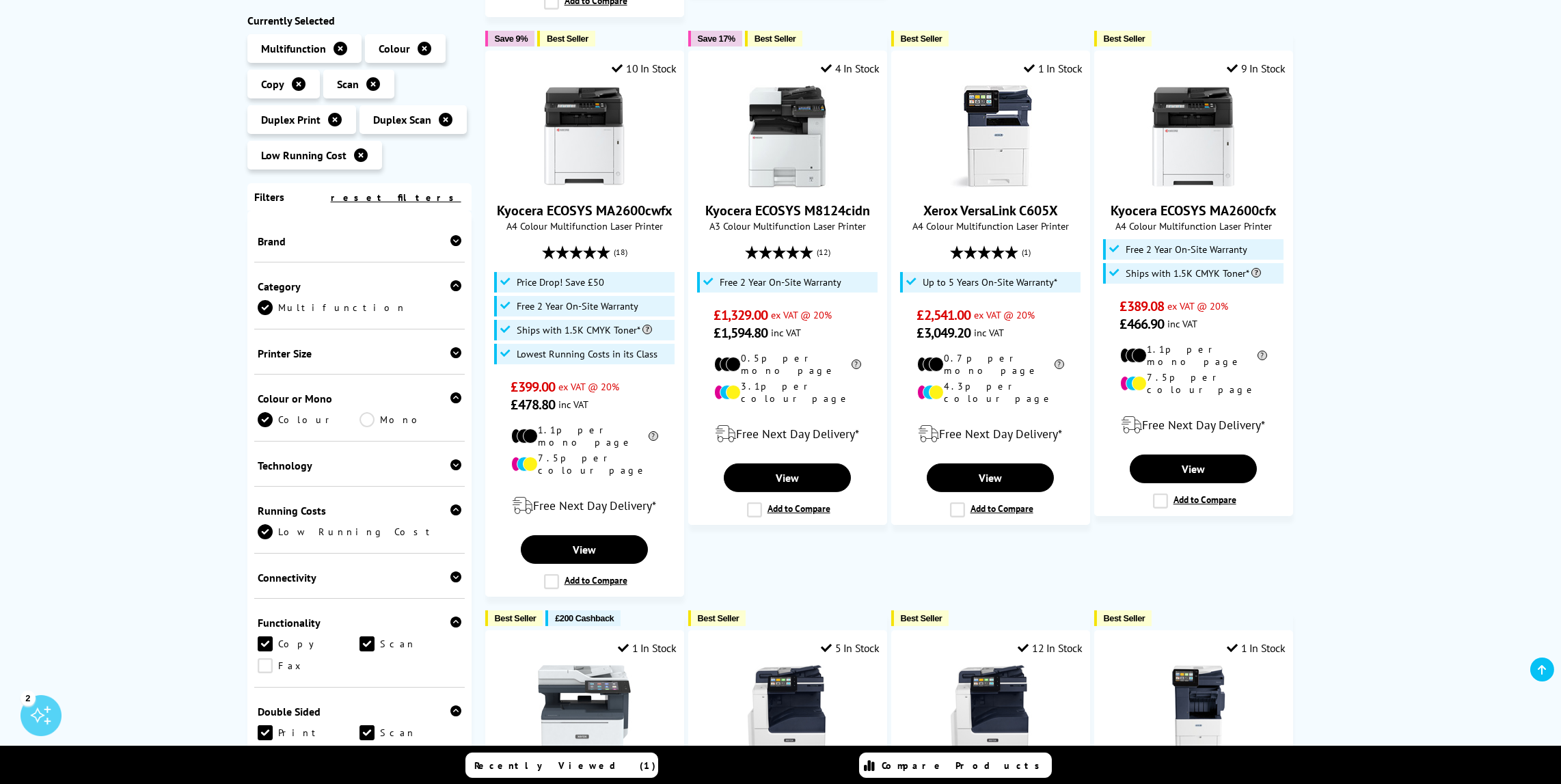
click at [453, 240] on icon at bounding box center [455, 240] width 11 height 11
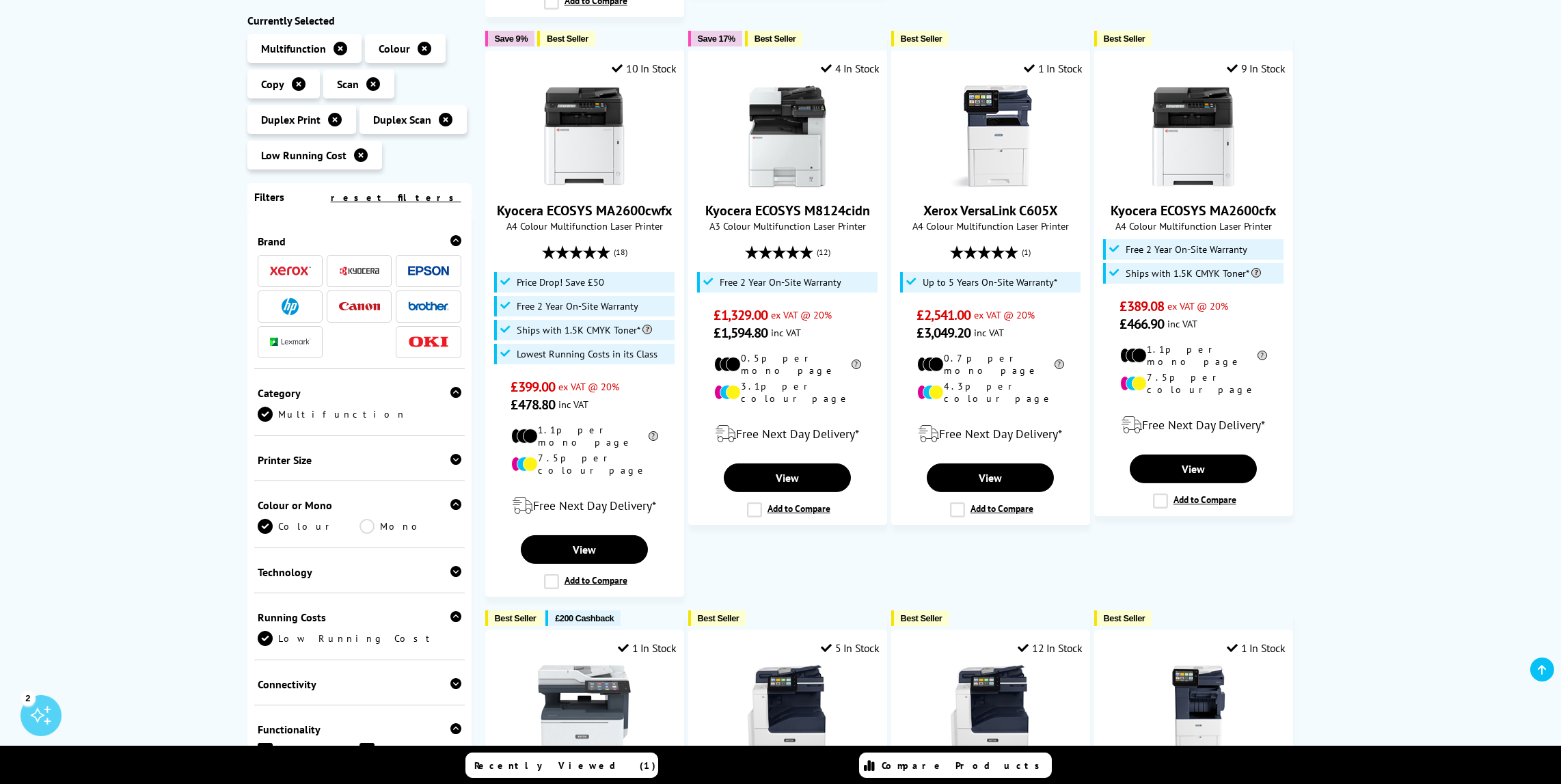
click at [360, 307] on img at bounding box center [359, 306] width 41 height 9
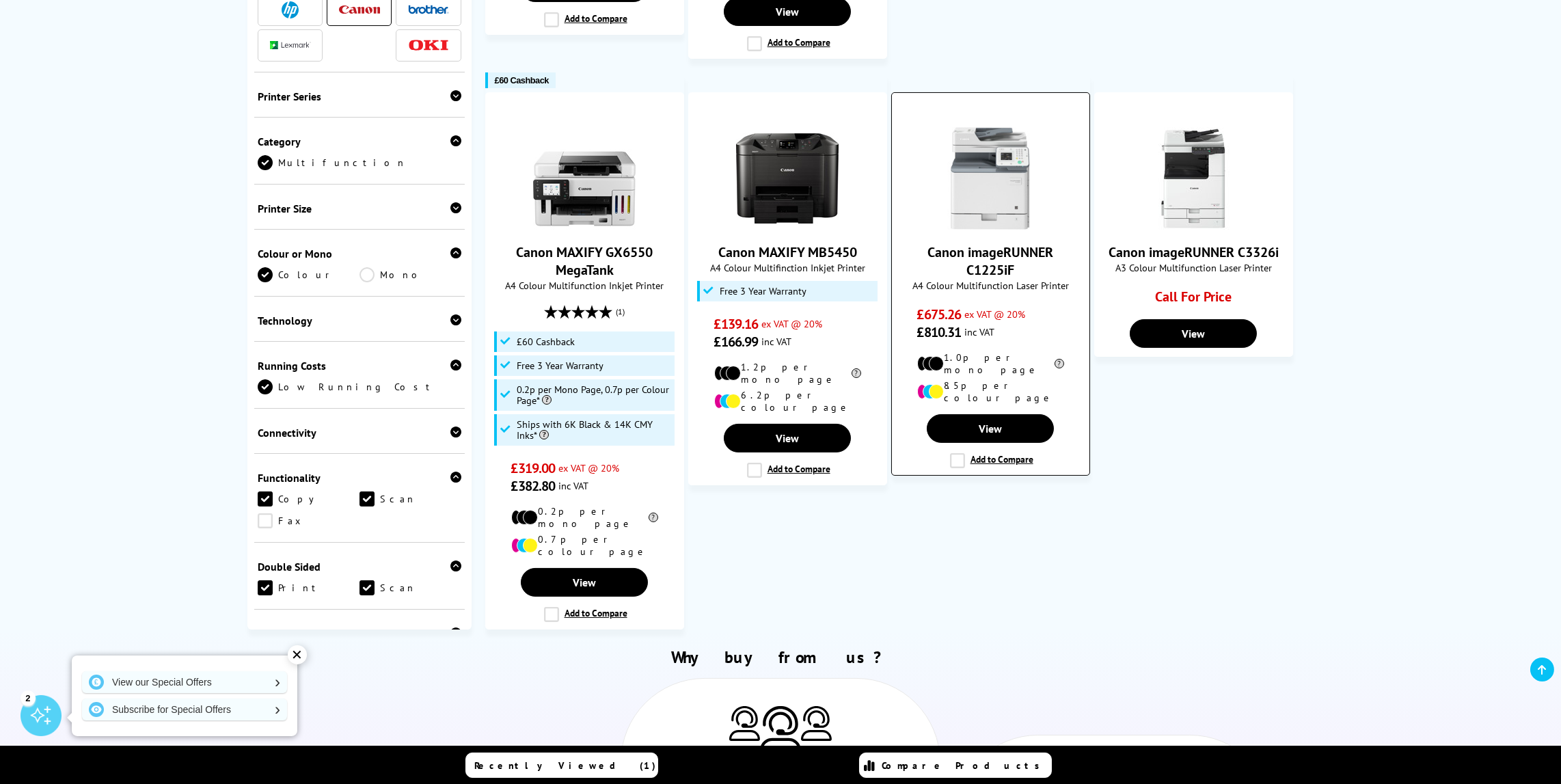
click at [989, 243] on link "Canon imageRUNNER C1225iF" at bounding box center [990, 261] width 126 height 36
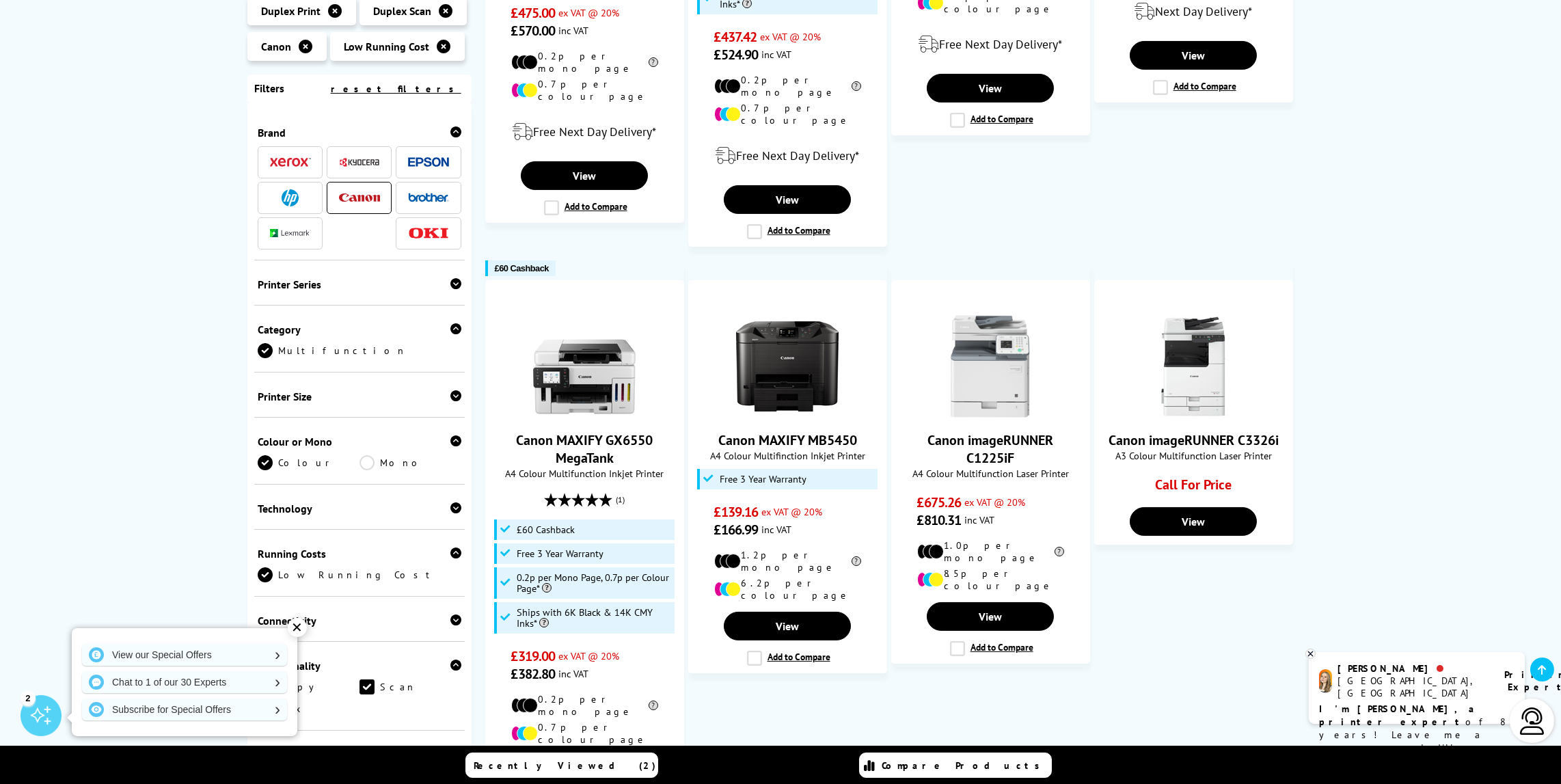
scroll to position [546, 0]
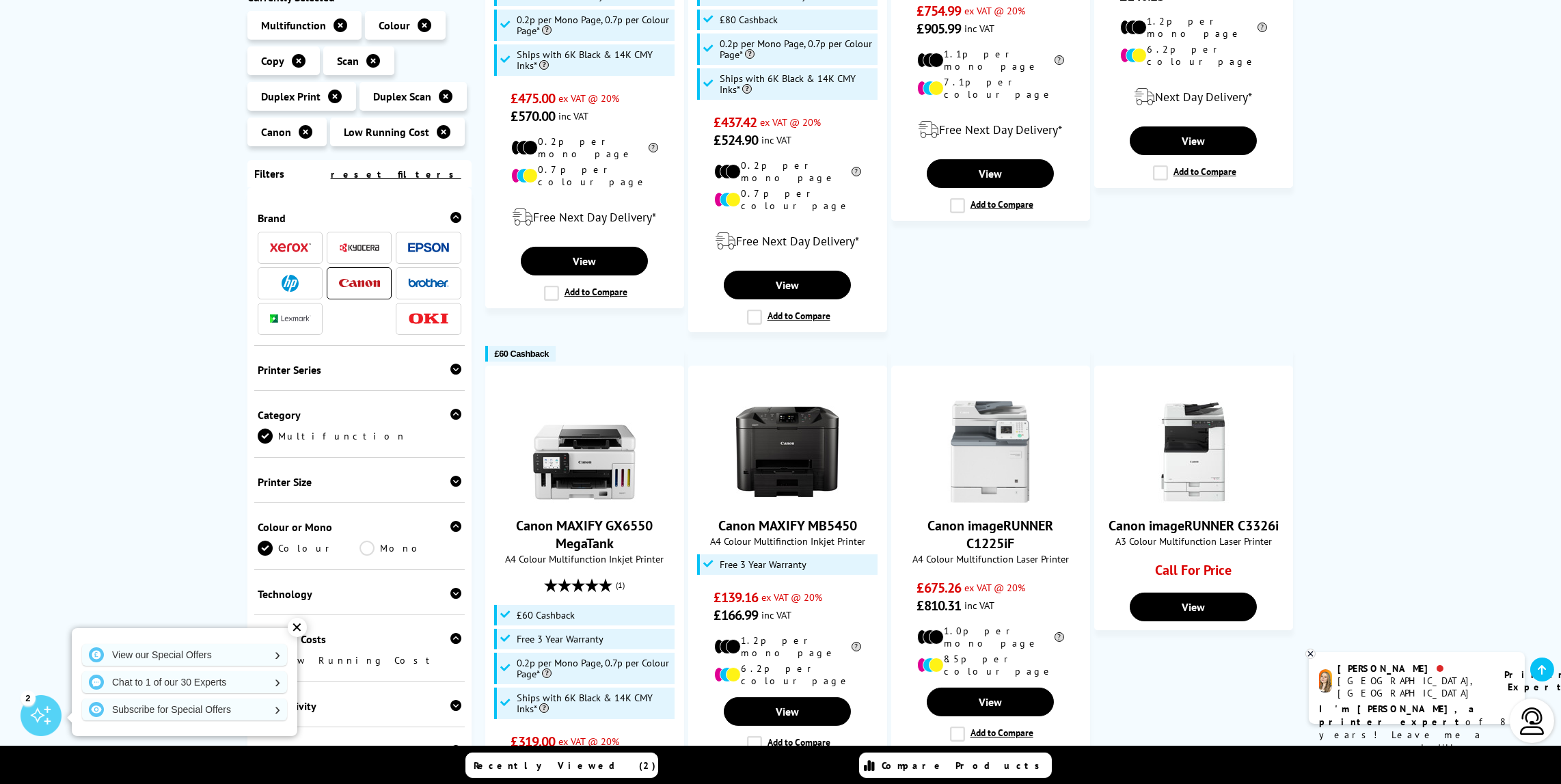
click at [293, 275] on img at bounding box center [290, 283] width 17 height 17
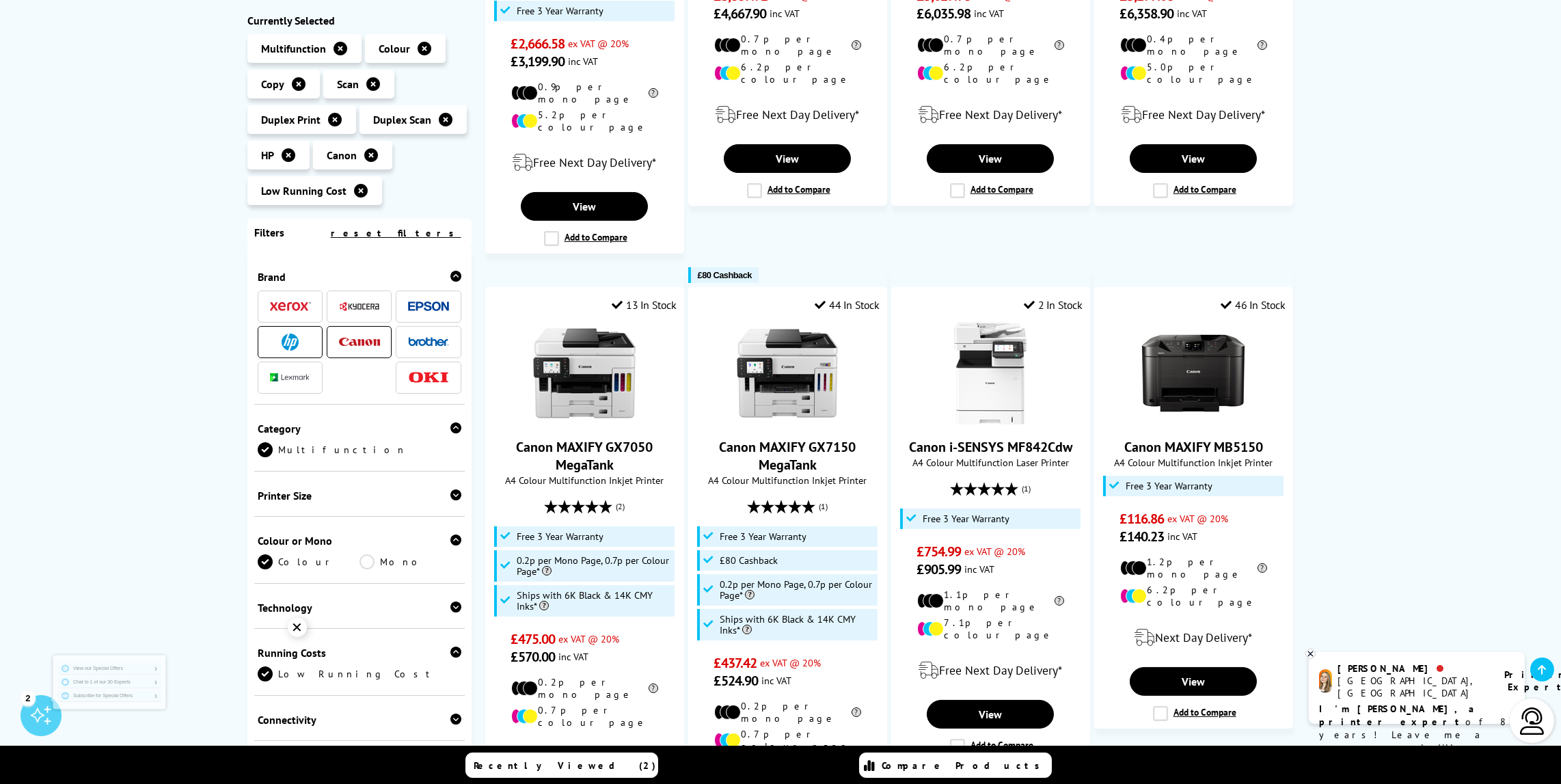
click at [355, 343] on img at bounding box center [359, 342] width 41 height 9
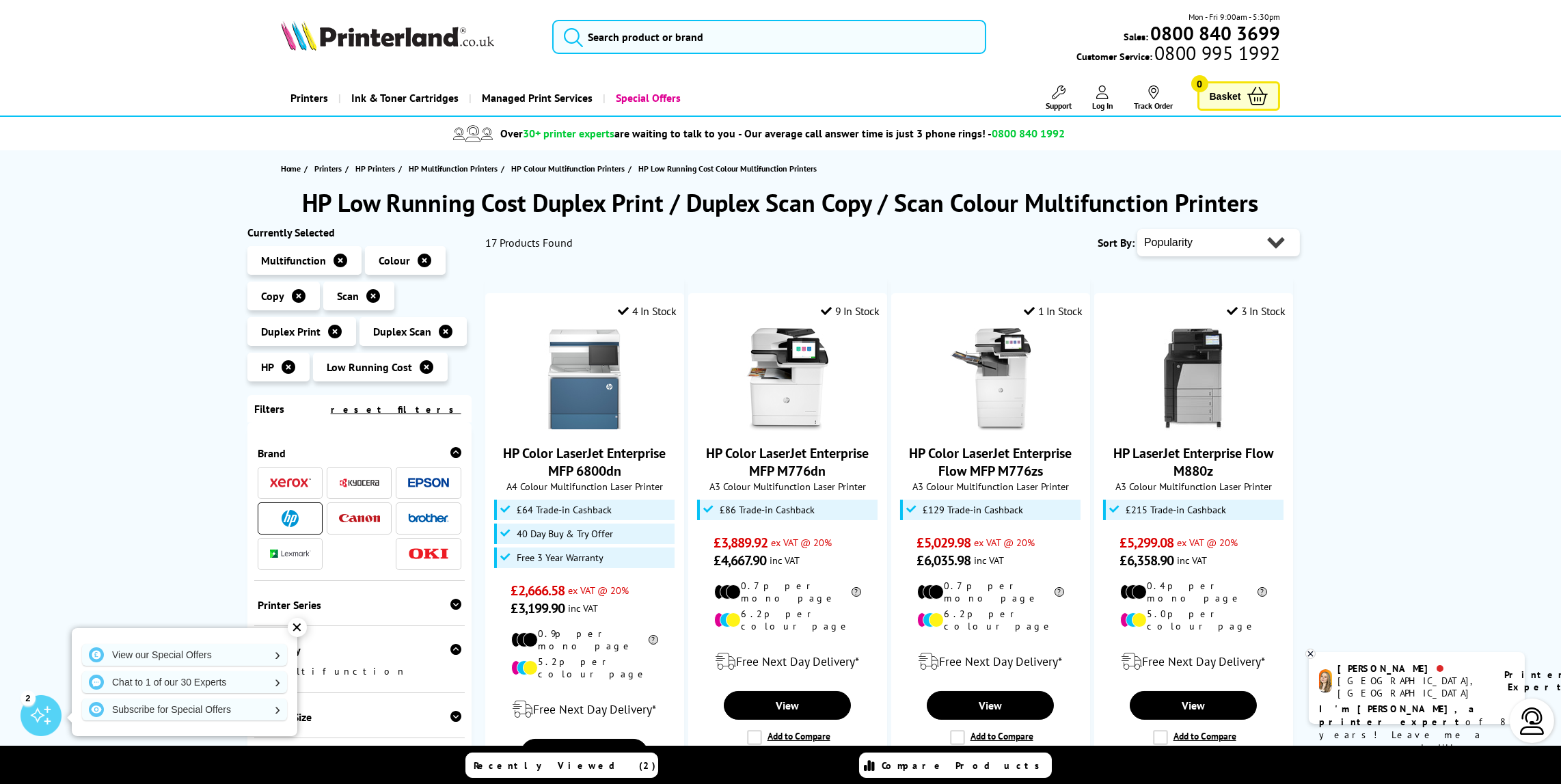
click at [1197, 253] on select "Popularity Rating Price - Low to High Price - High to Low Running Costs - Low t…" at bounding box center [1219, 243] width 163 height 27
select select "Price Ascending"
click at [1137, 229] on select "Popularity Rating Price - Low to High Price - High to Low Running Costs - Low t…" at bounding box center [1219, 243] width 163 height 27
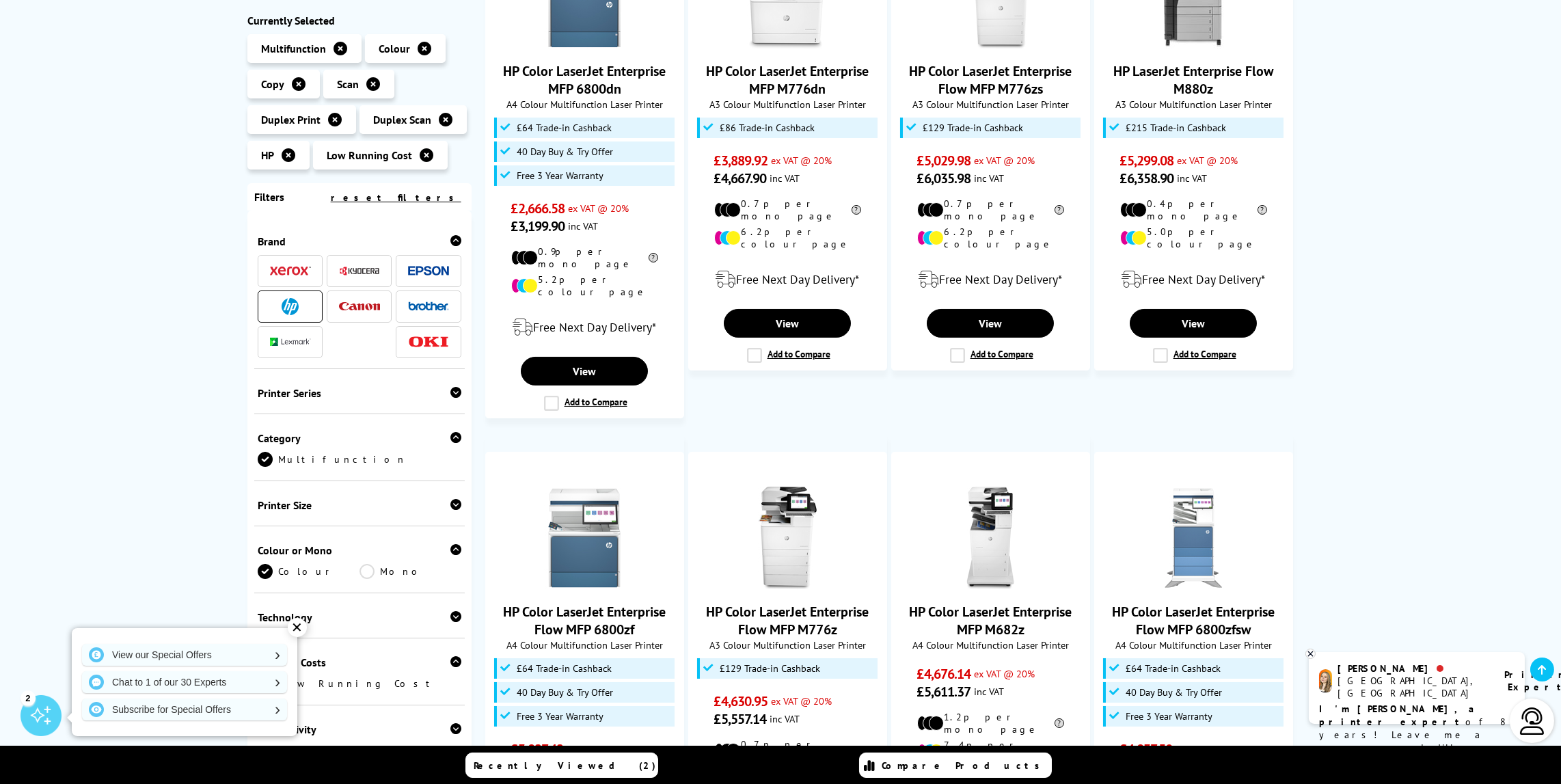
scroll to position [410, 0]
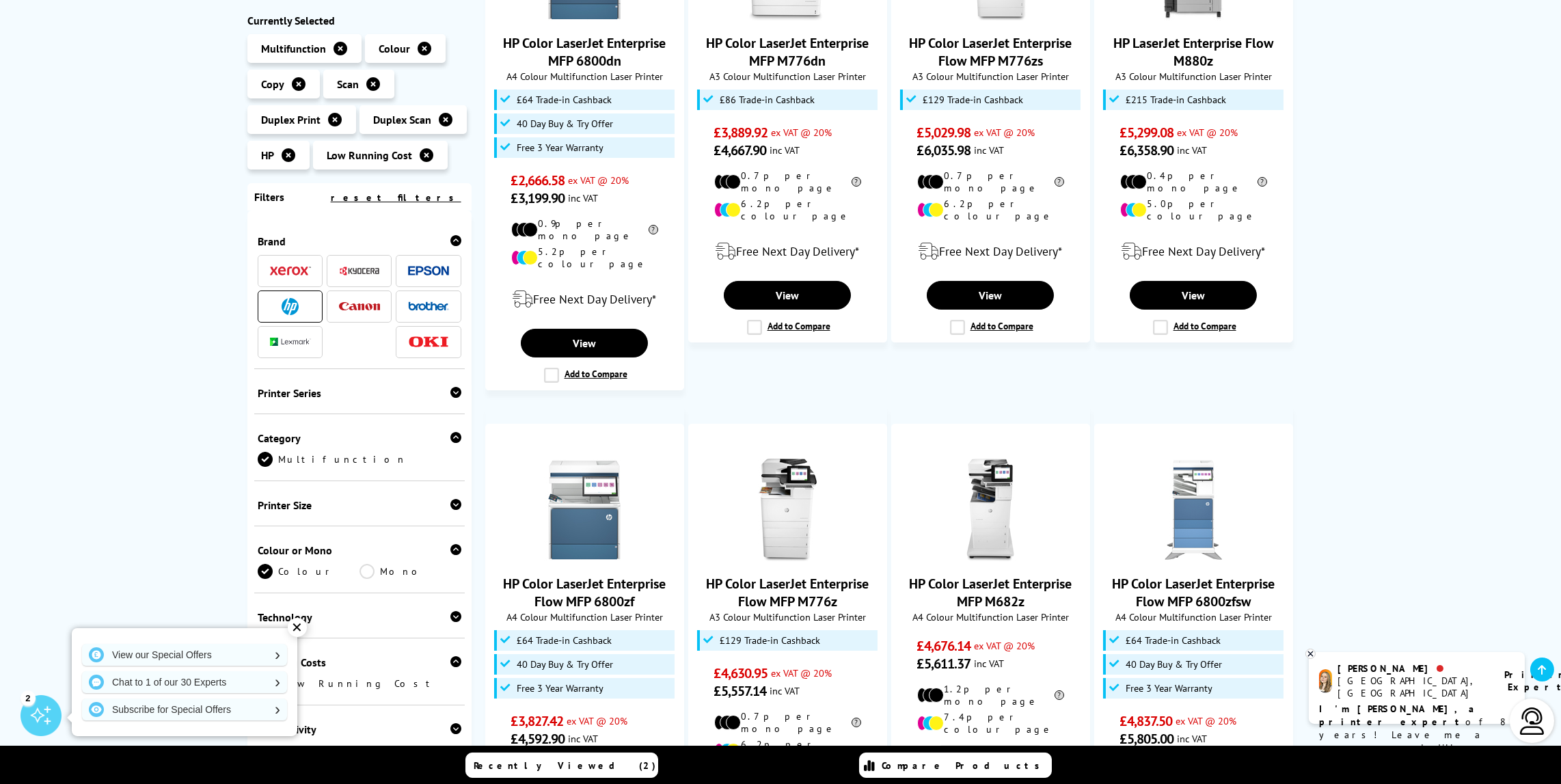
drag, startPoint x: 373, startPoint y: 269, endPoint x: 332, endPoint y: 287, distance: 44.8
click at [373, 270] on img at bounding box center [359, 271] width 41 height 10
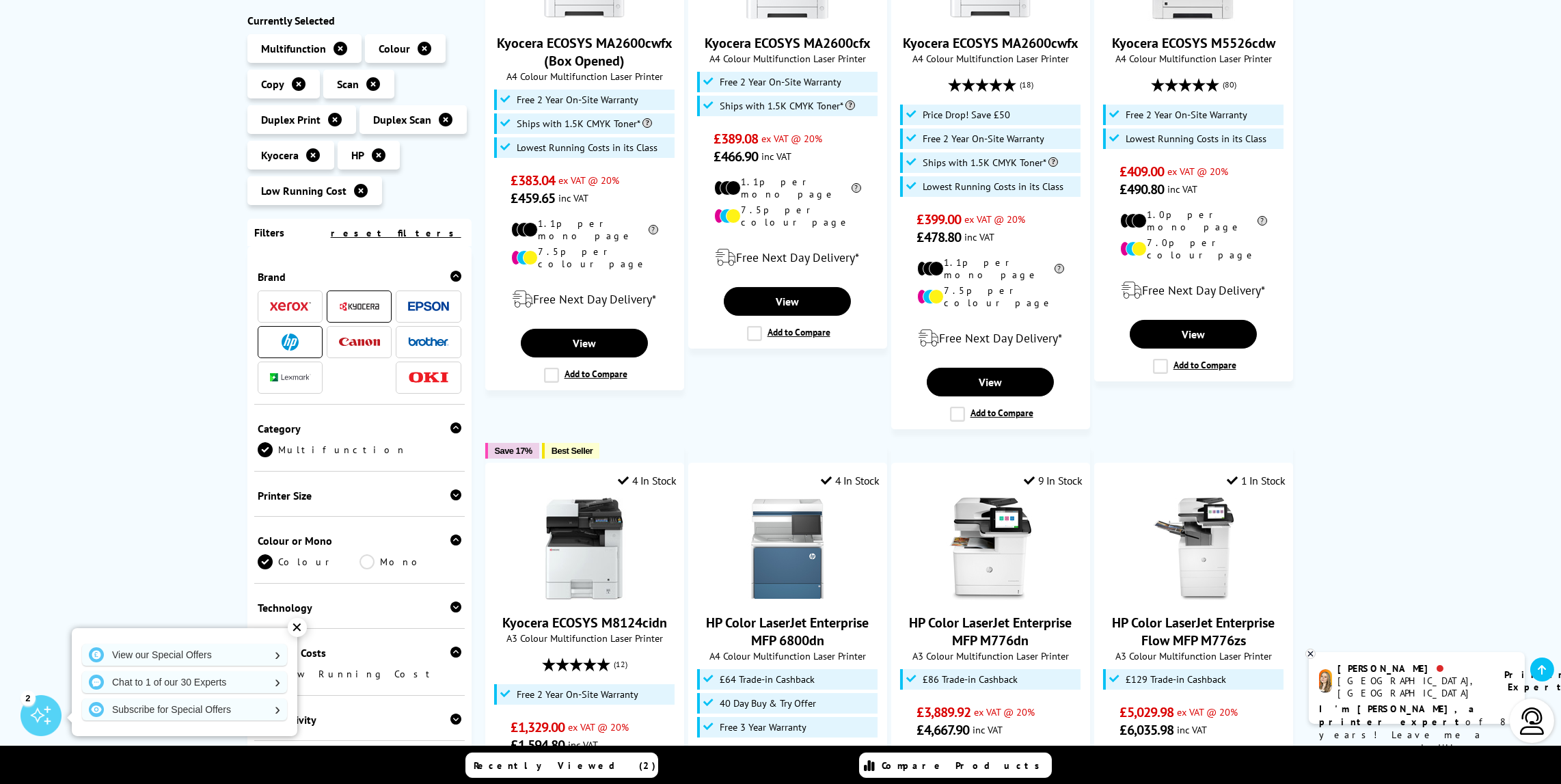
click at [290, 338] on img at bounding box center [290, 342] width 17 height 17
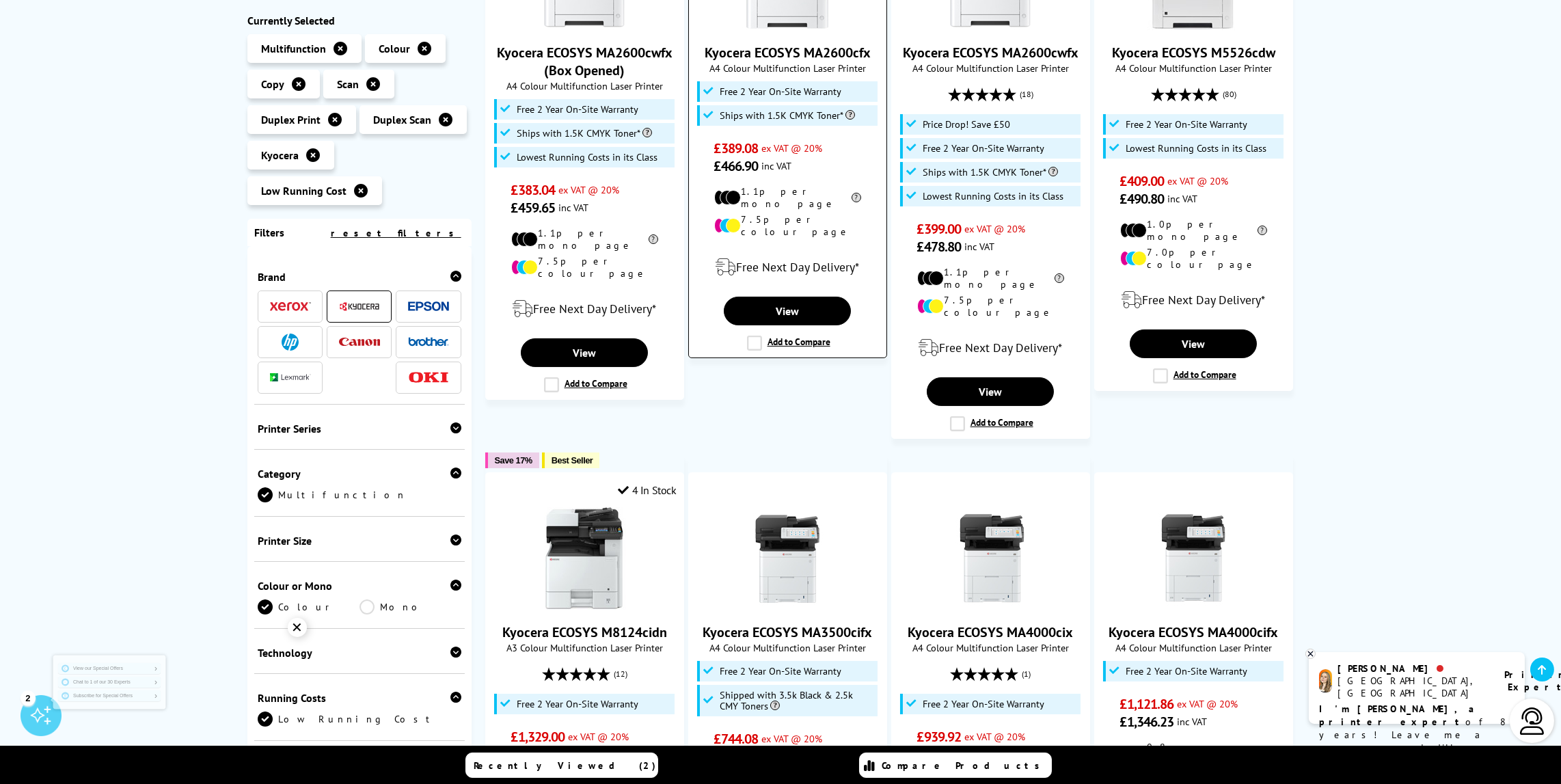
scroll to position [546, 0]
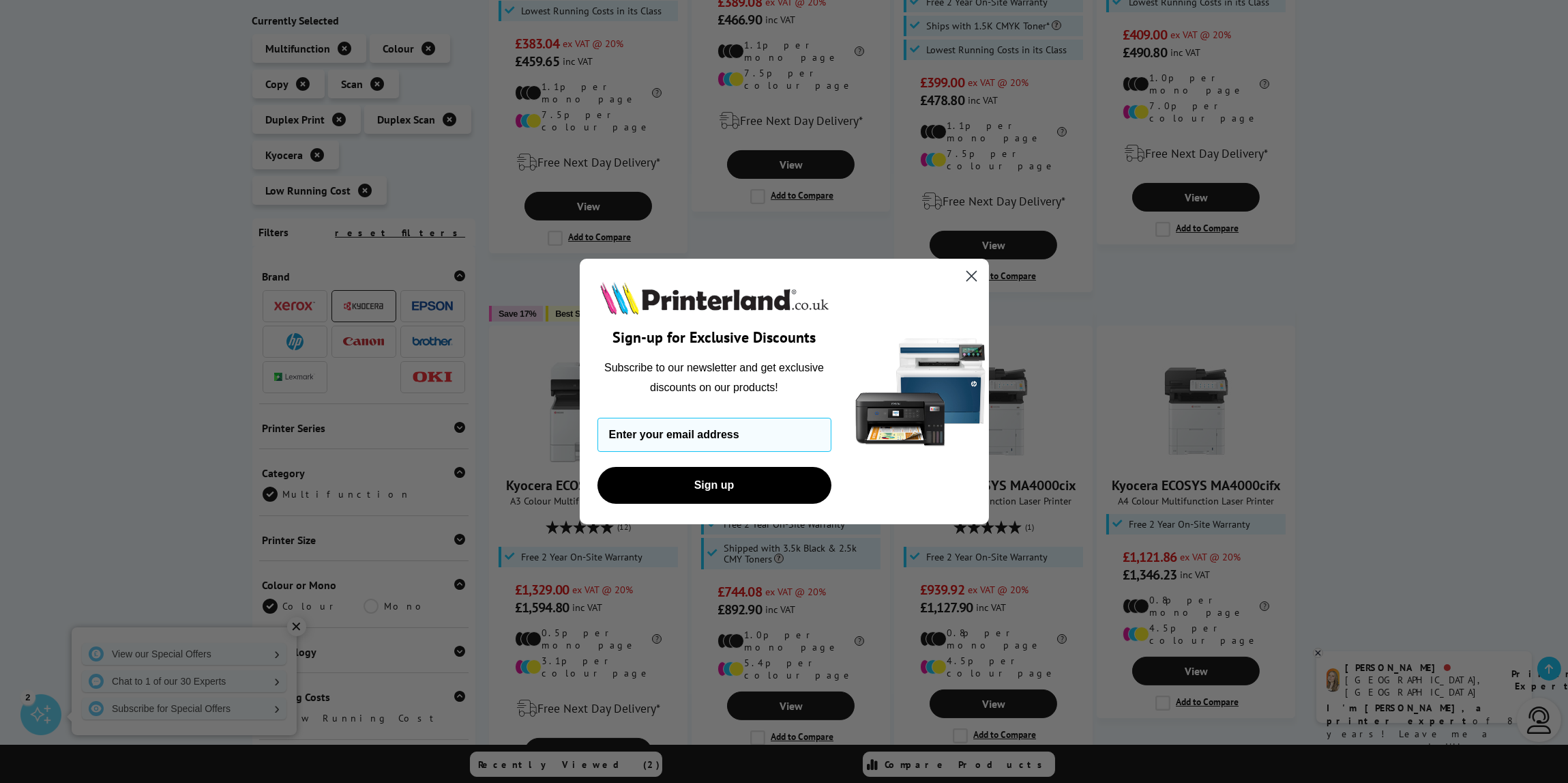
click at [971, 275] on icon "Close dialog" at bounding box center [971, 276] width 9 height 9
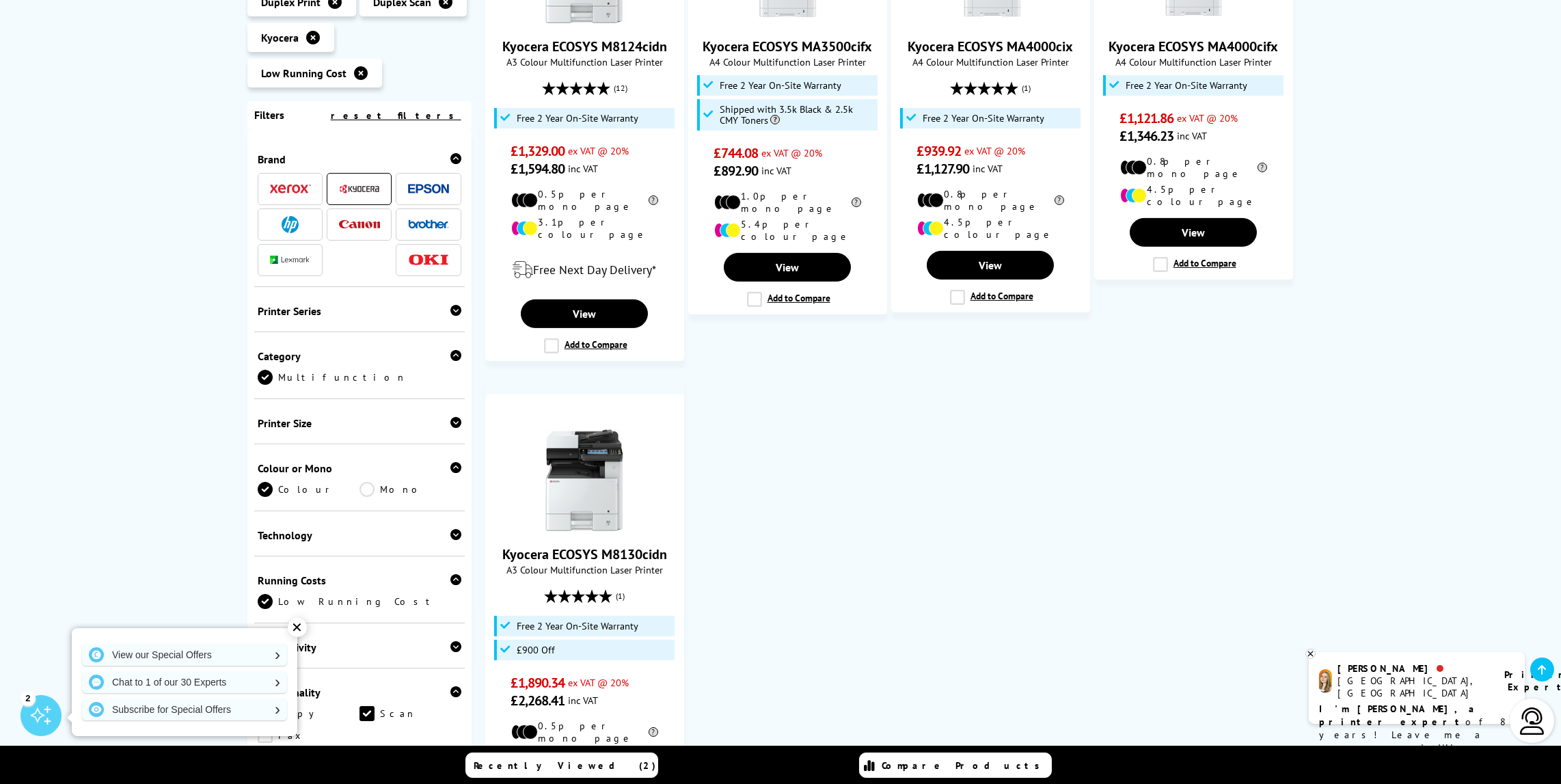
scroll to position [1094, 0]
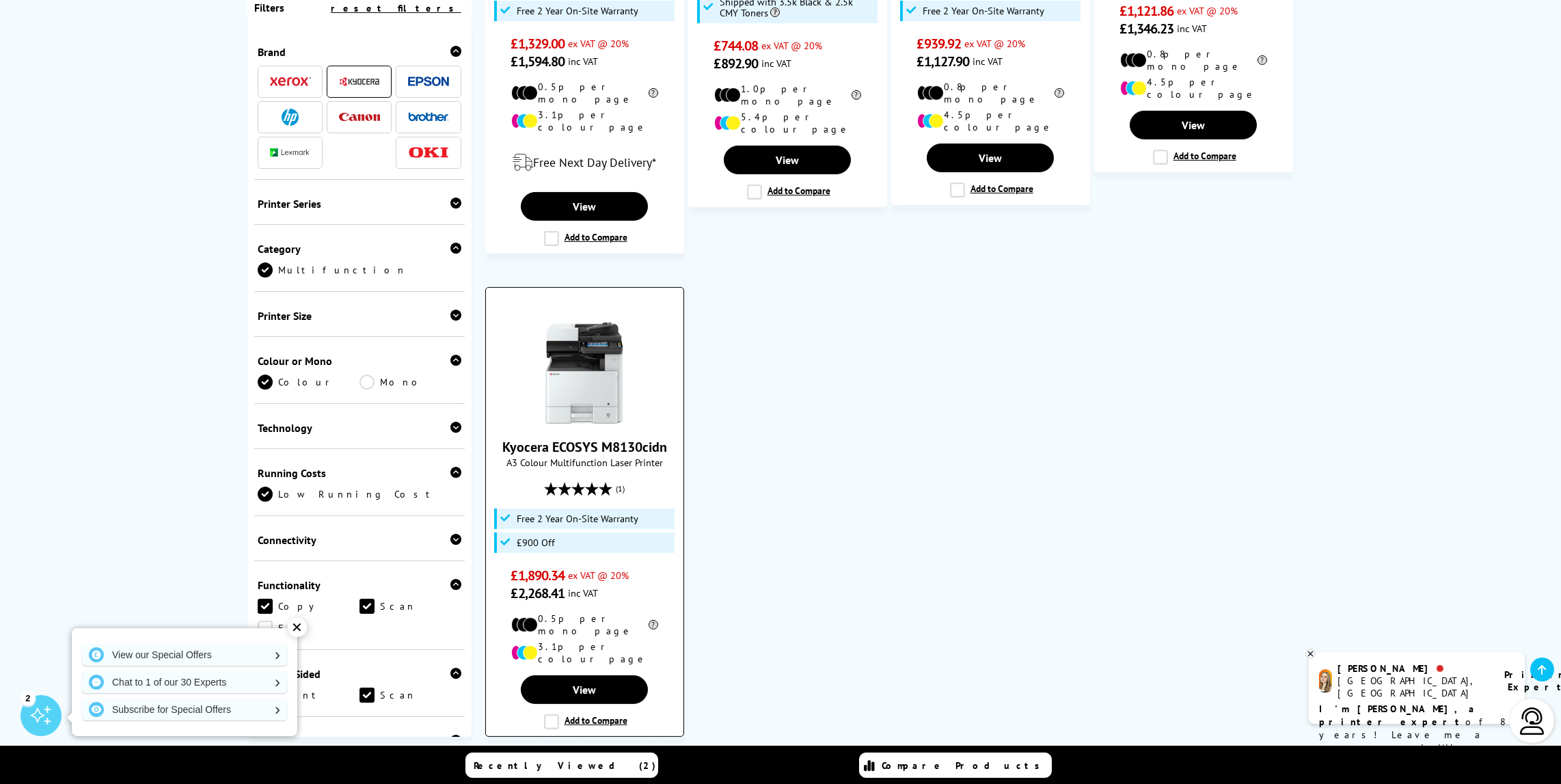
click at [557, 438] on link "Kyocera ECOSYS M8130cidn" at bounding box center [584, 447] width 165 height 18
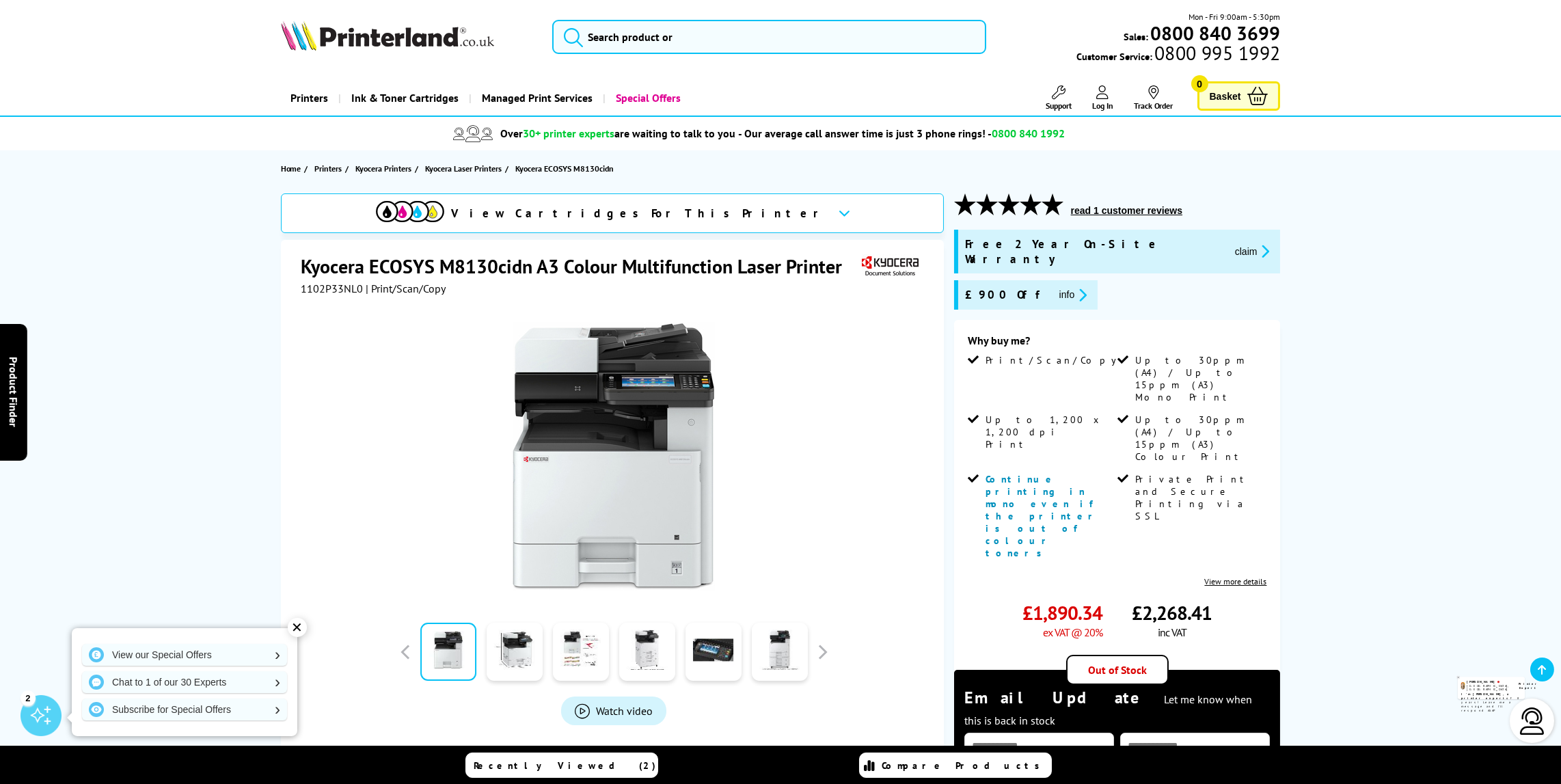
scroll to position [205, 0]
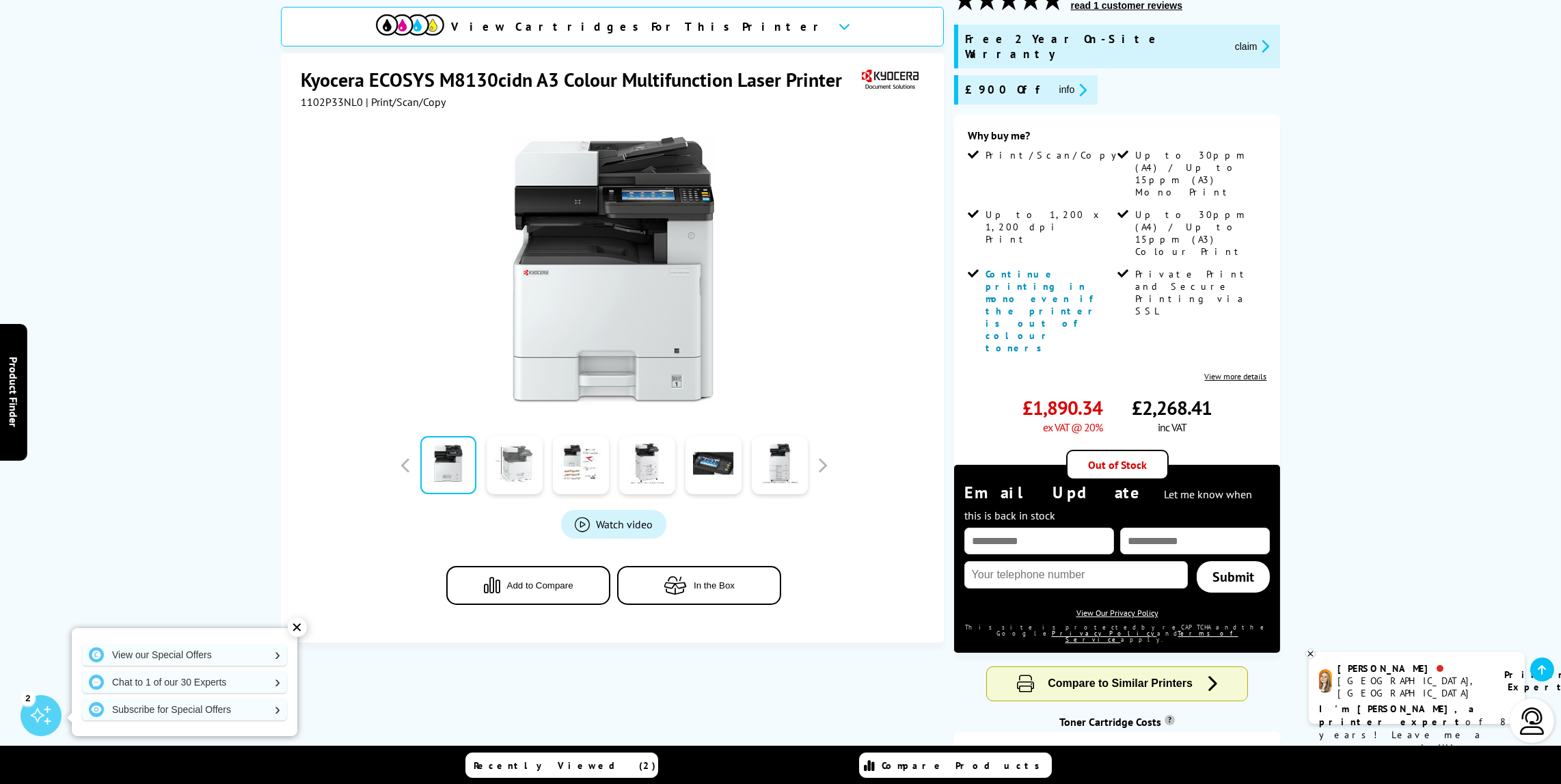
click at [536, 459] on link at bounding box center [514, 465] width 56 height 58
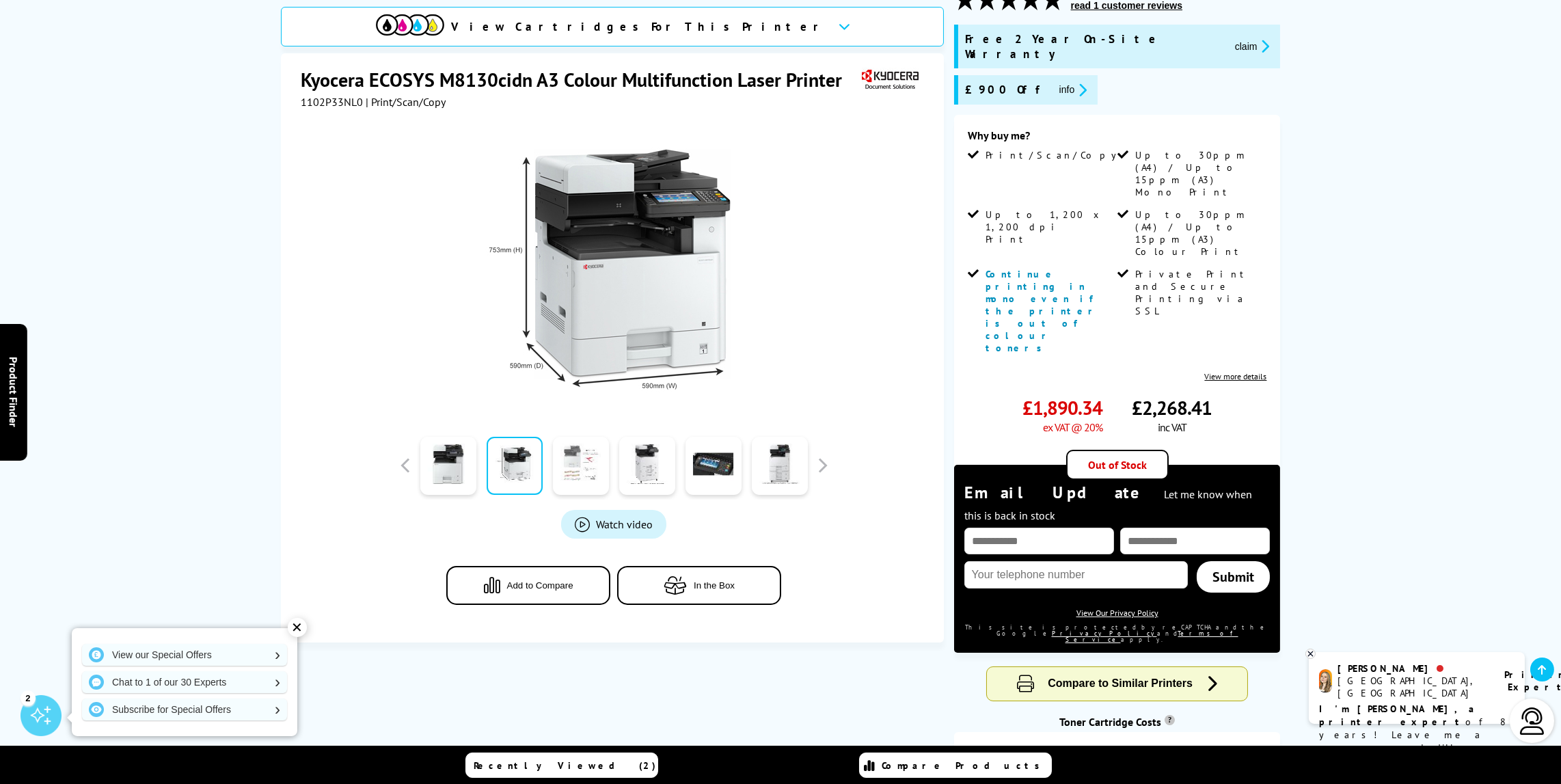
click at [576, 463] on link at bounding box center [581, 465] width 56 height 58
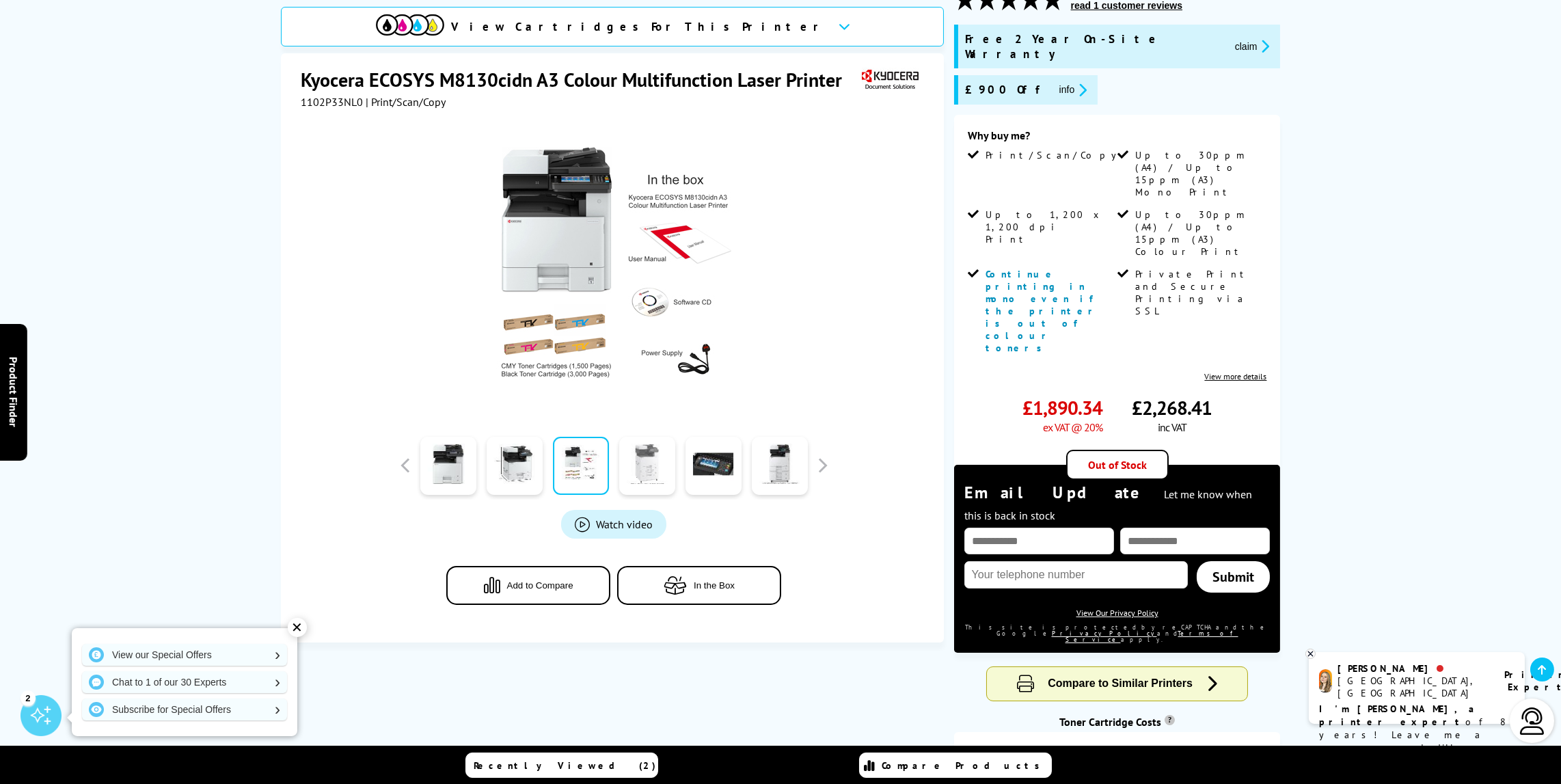
click at [649, 464] on link at bounding box center [647, 465] width 56 height 58
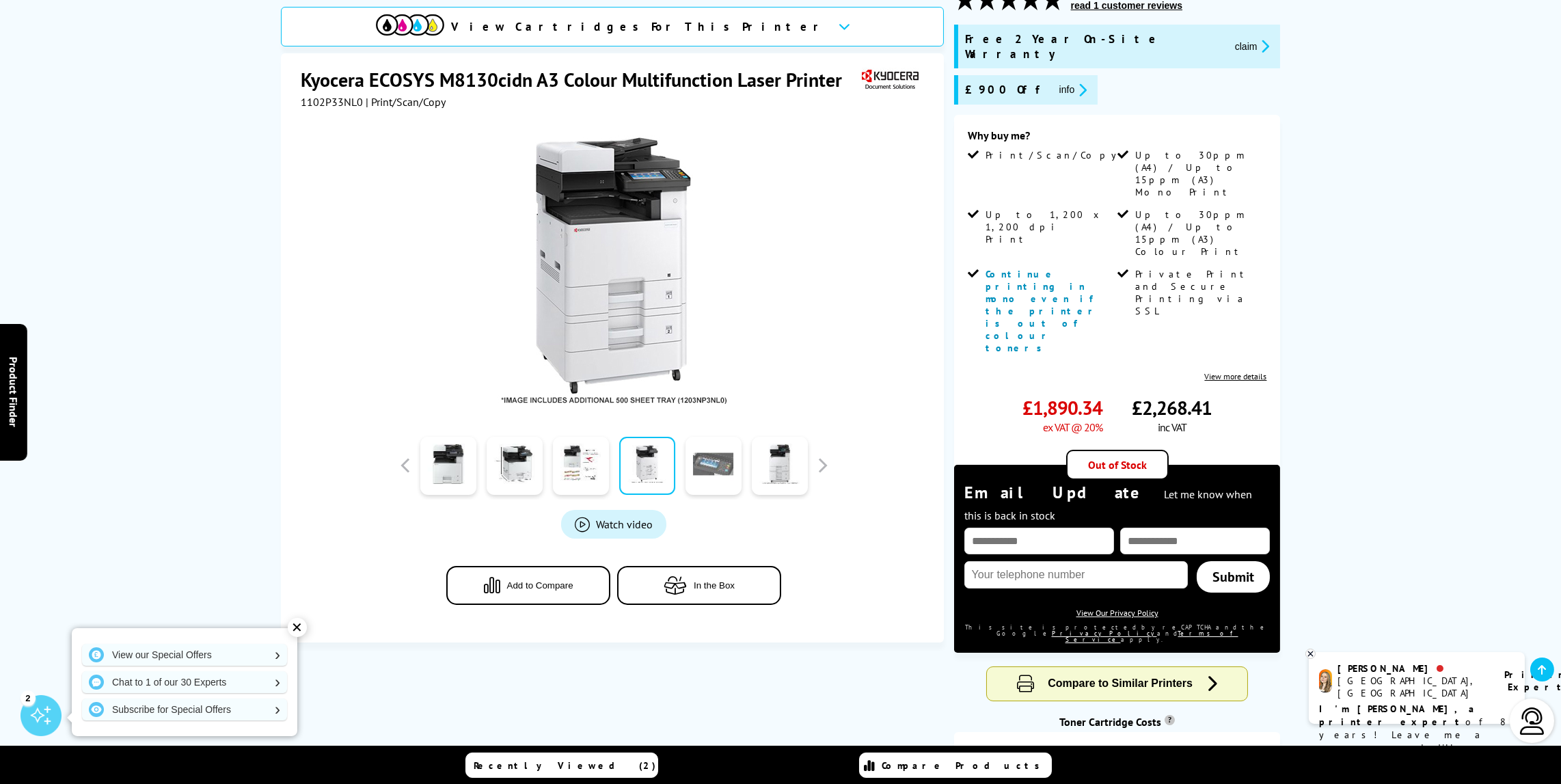
drag, startPoint x: 718, startPoint y: 472, endPoint x: 728, endPoint y: 471, distance: 10.0
click at [718, 472] on link at bounding box center [713, 465] width 56 height 58
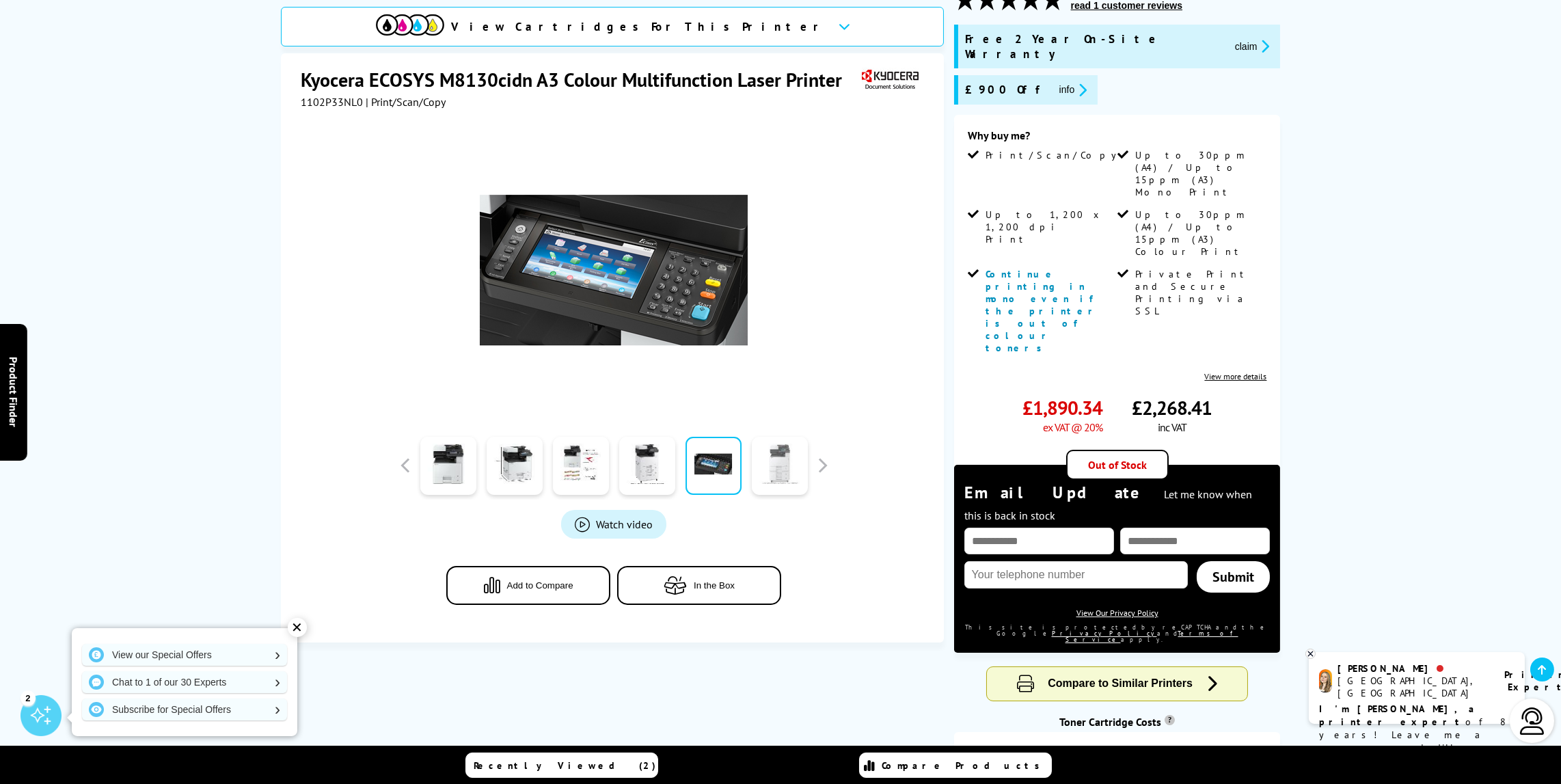
click at [776, 466] on link at bounding box center [780, 465] width 56 height 58
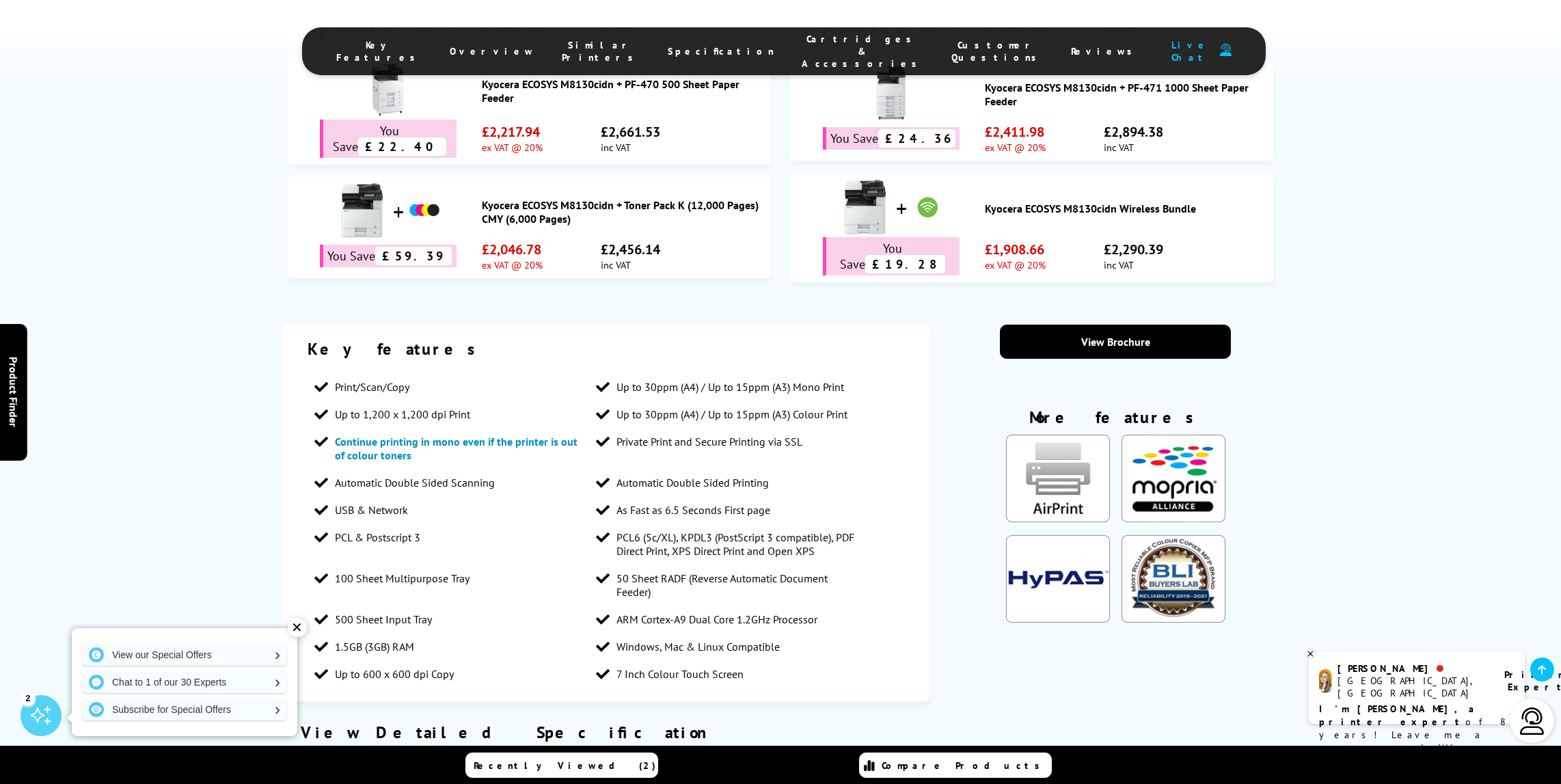
scroll to position [957, 0]
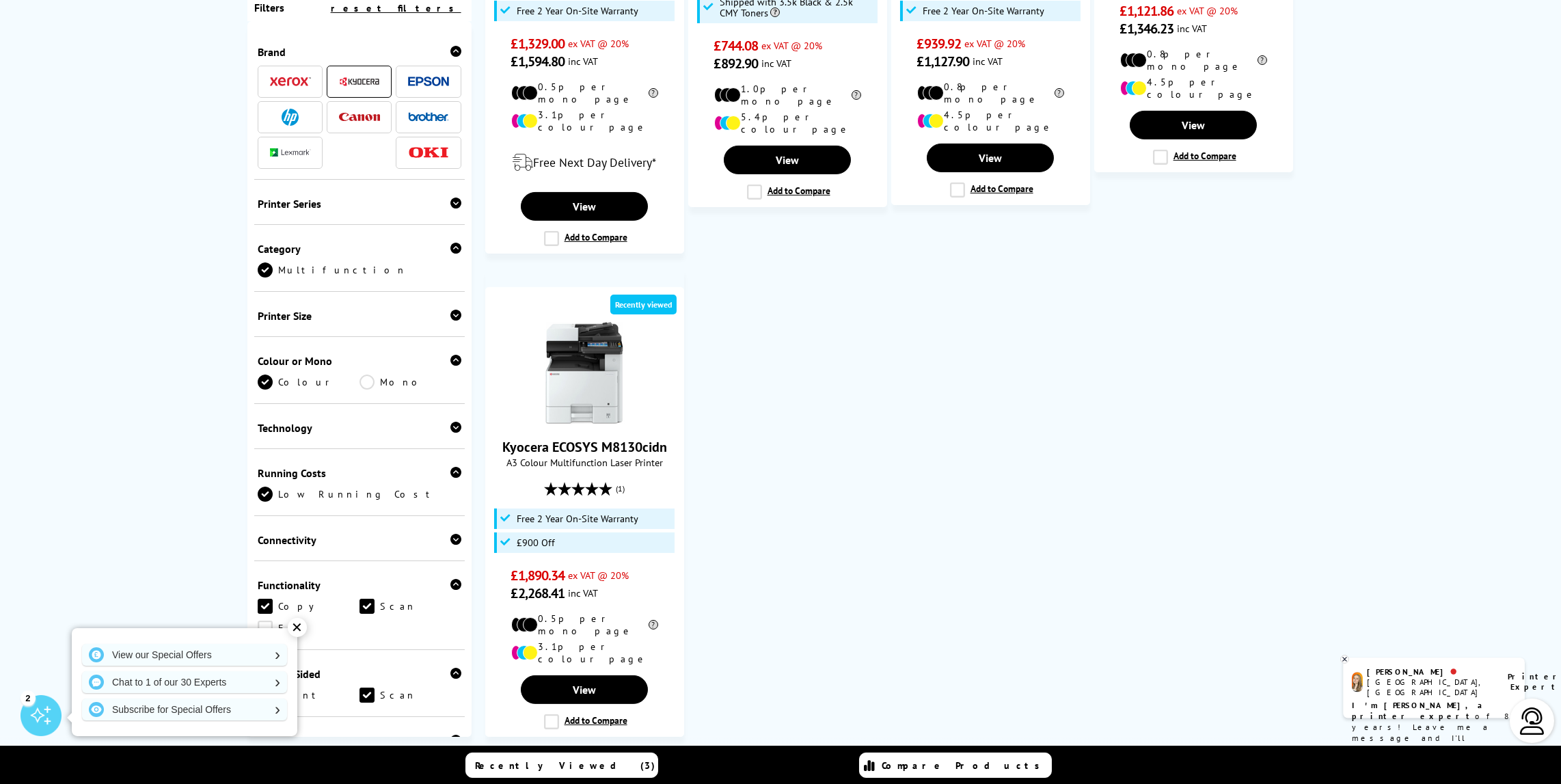
drag, startPoint x: 1306, startPoint y: 572, endPoint x: 1283, endPoint y: 523, distance: 54.1
